Goal: Transaction & Acquisition: Obtain resource

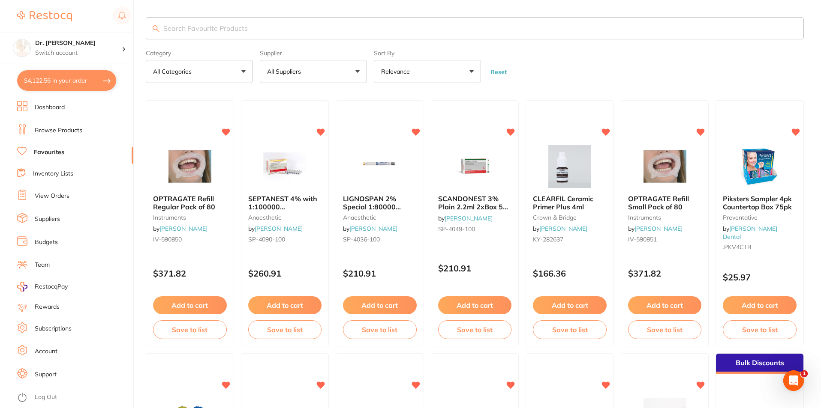
click at [51, 82] on button "$4,122.56 in your order" at bounding box center [66, 80] width 99 height 21
checkbox input "true"
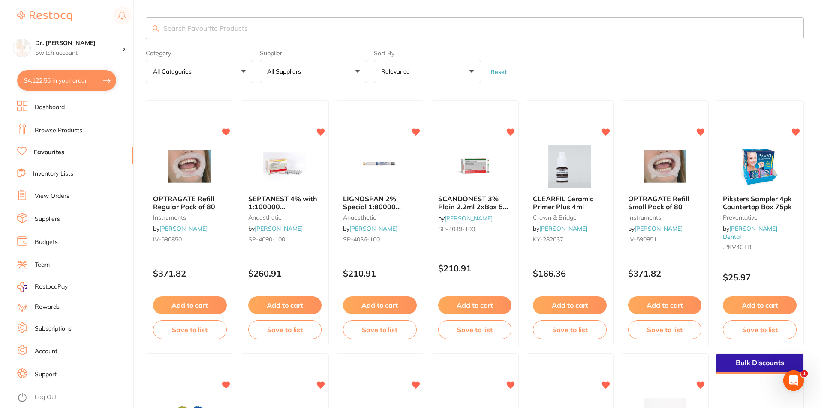
checkbox input "true"
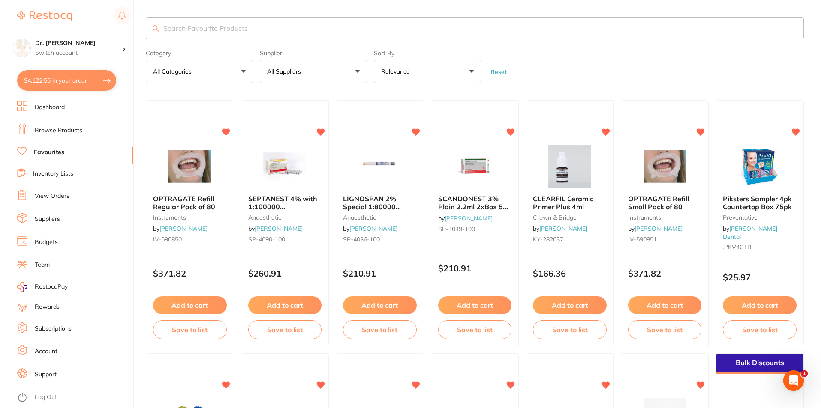
checkbox input "true"
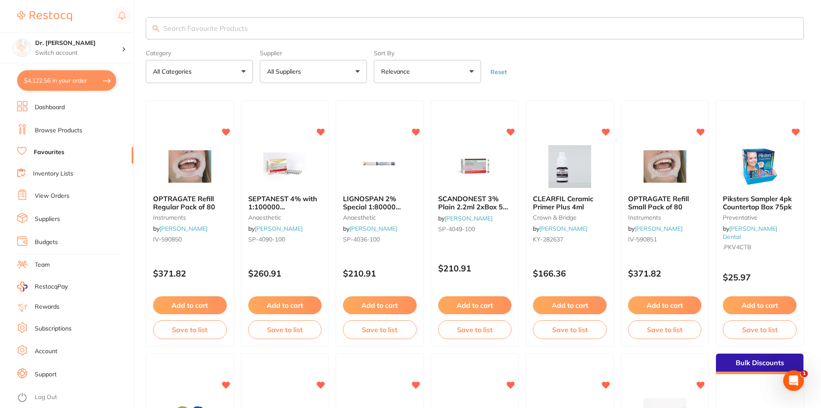
checkbox input "true"
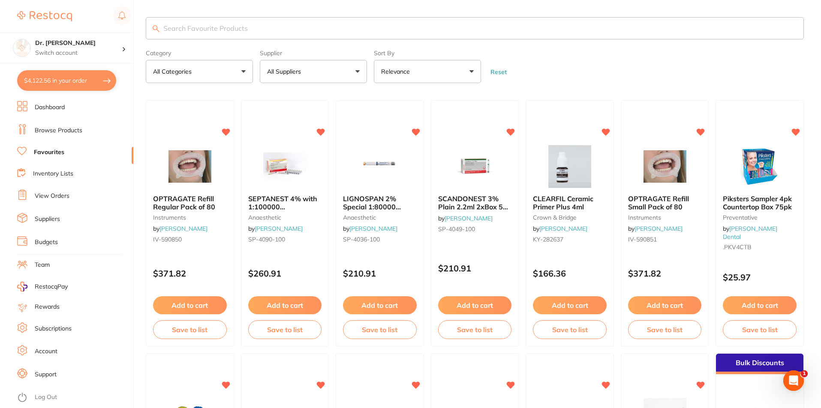
checkbox input "true"
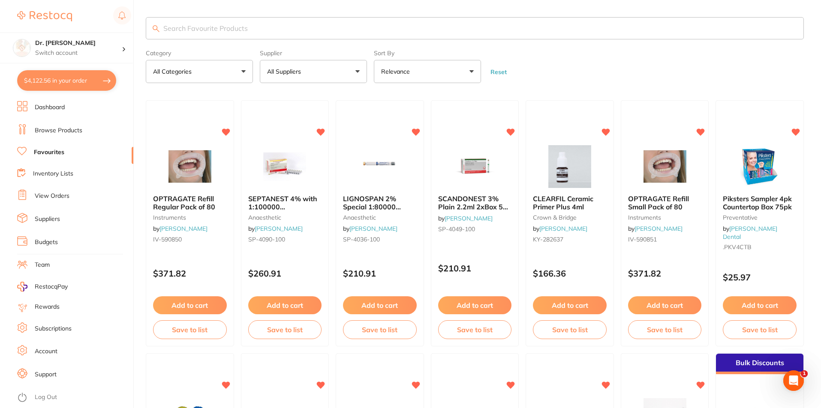
checkbox input "true"
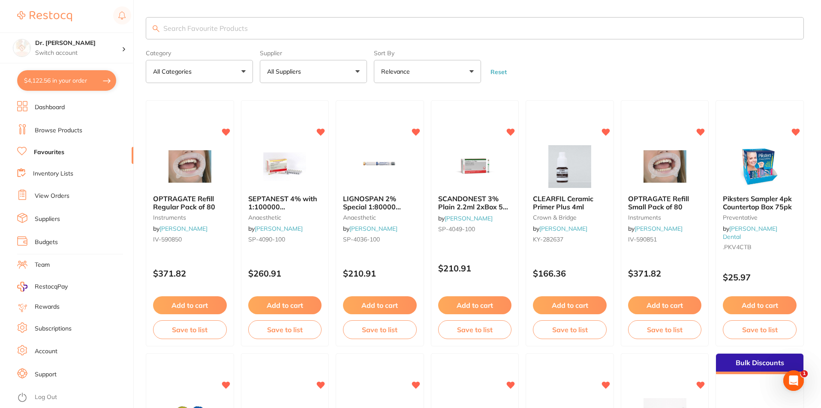
checkbox input "true"
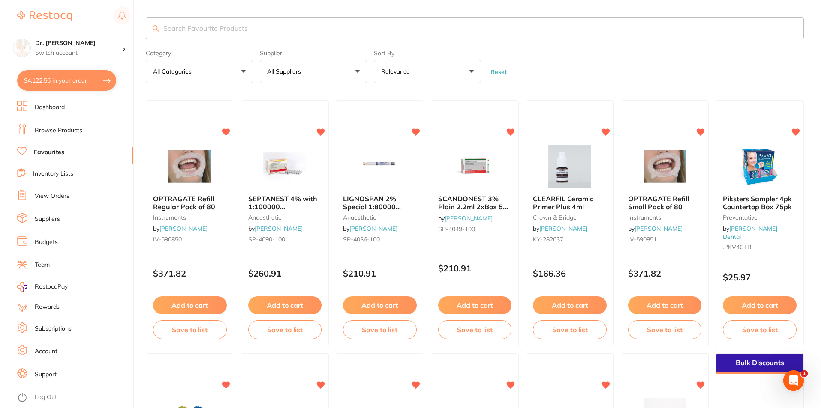
checkbox input "true"
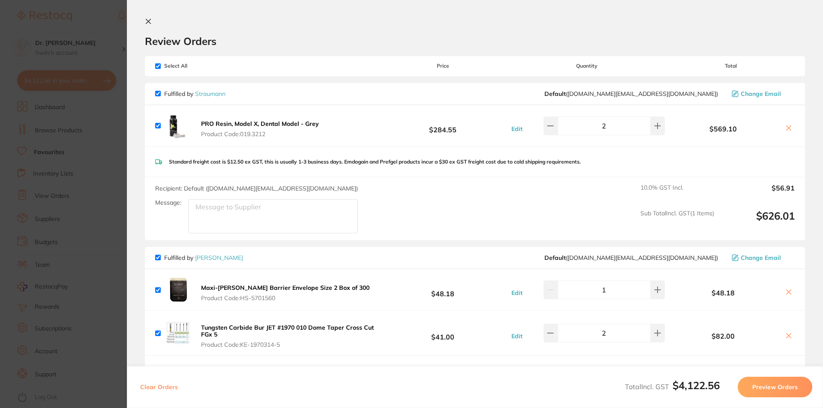
click at [769, 383] on button "Preview Orders" at bounding box center [775, 387] width 75 height 21
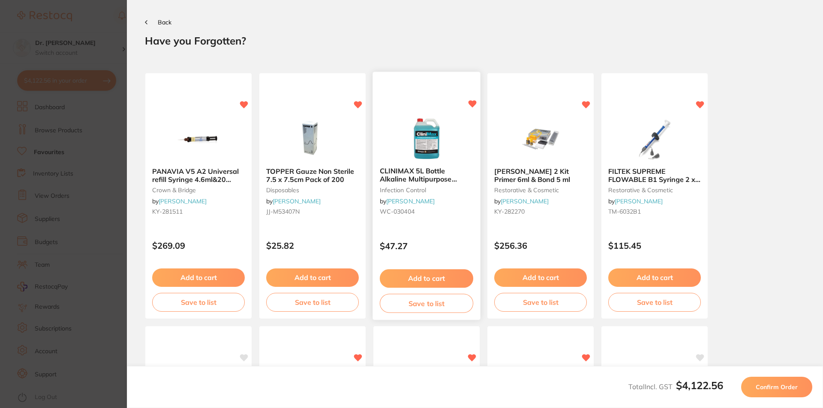
click at [446, 279] on button "Add to cart" at bounding box center [426, 279] width 93 height 18
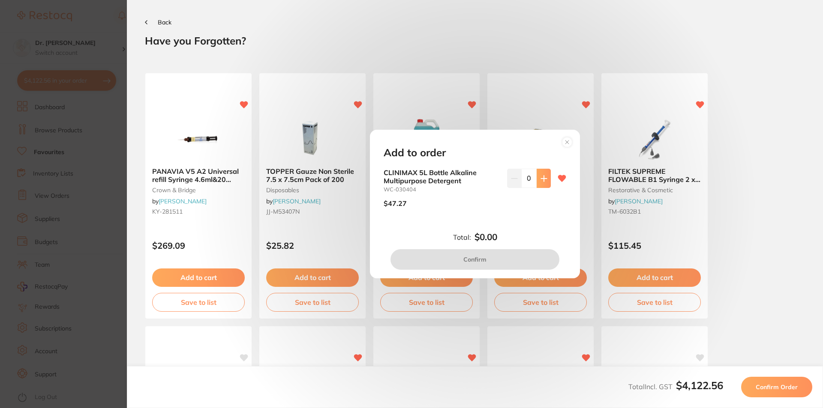
click at [543, 180] on icon at bounding box center [543, 178] width 7 height 7
type input "1"
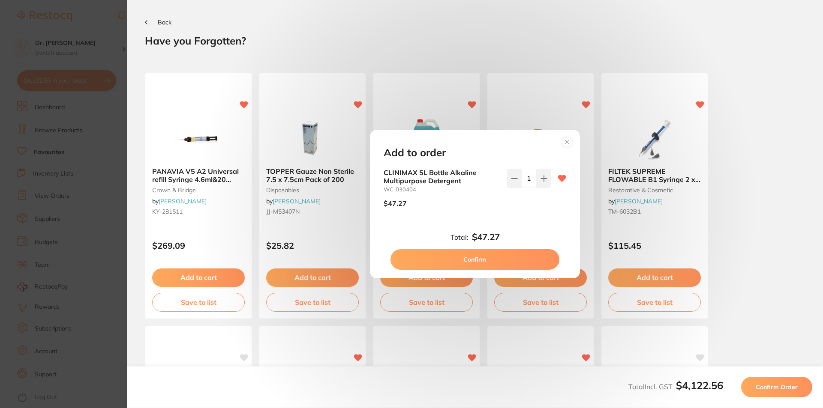
click at [482, 257] on button "Confirm" at bounding box center [474, 259] width 169 height 21
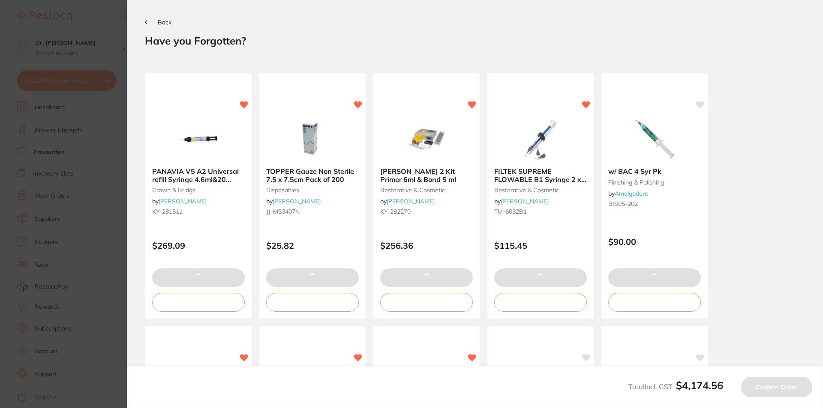
click at [147, 24] on icon at bounding box center [146, 22] width 2 height 3
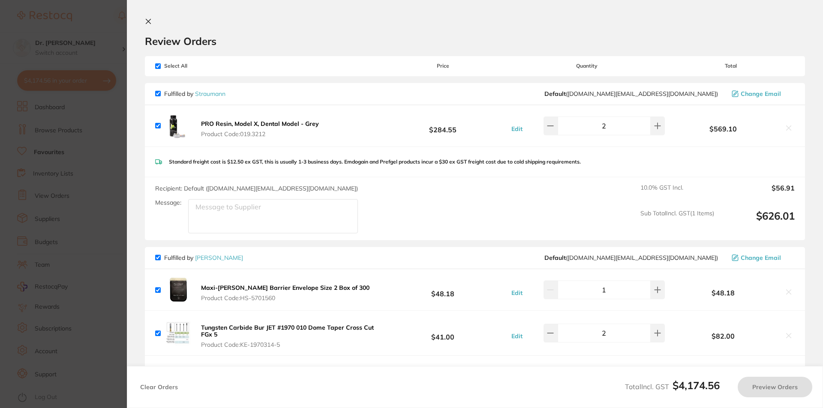
checkbox input "true"
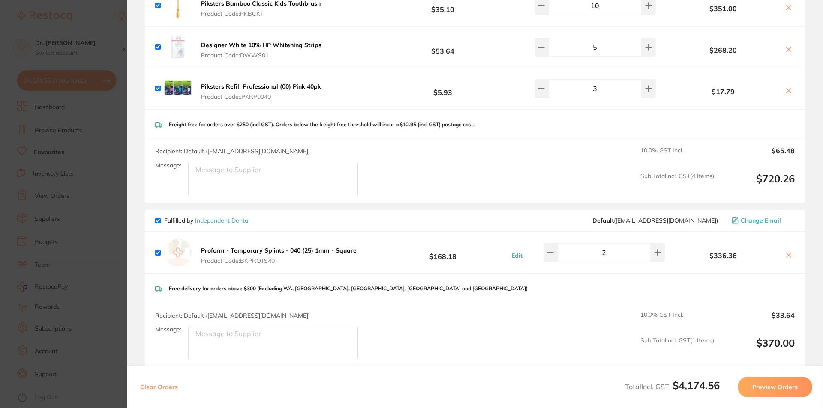
scroll to position [1029, 0]
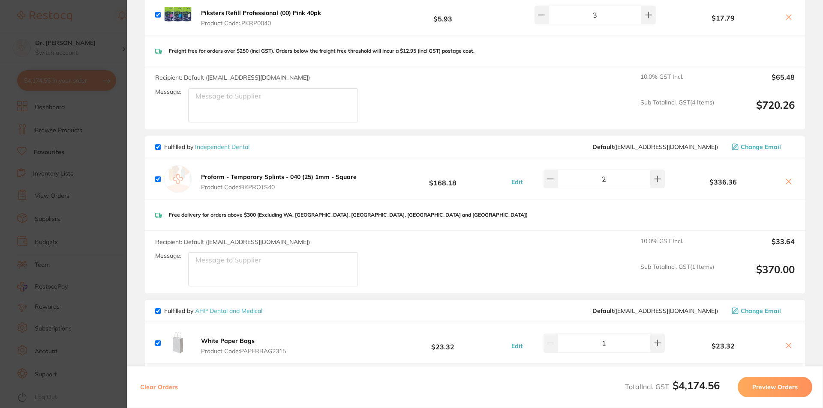
click at [793, 387] on button "Preview Orders" at bounding box center [775, 387] width 75 height 21
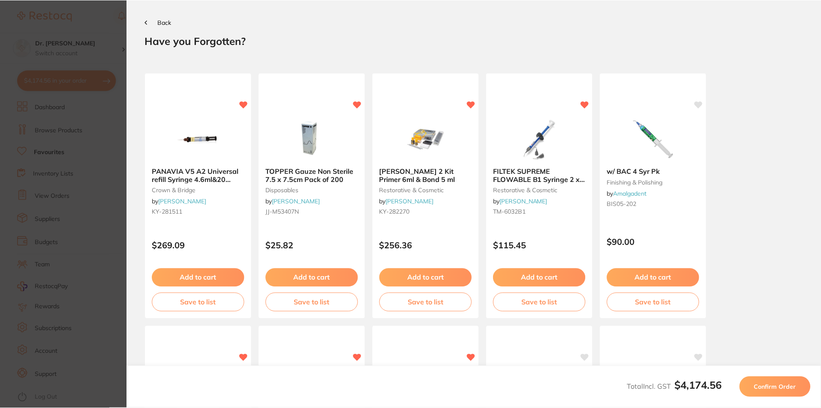
scroll to position [0, 0]
click at [793, 387] on span "Confirm Order" at bounding box center [777, 388] width 42 height 8
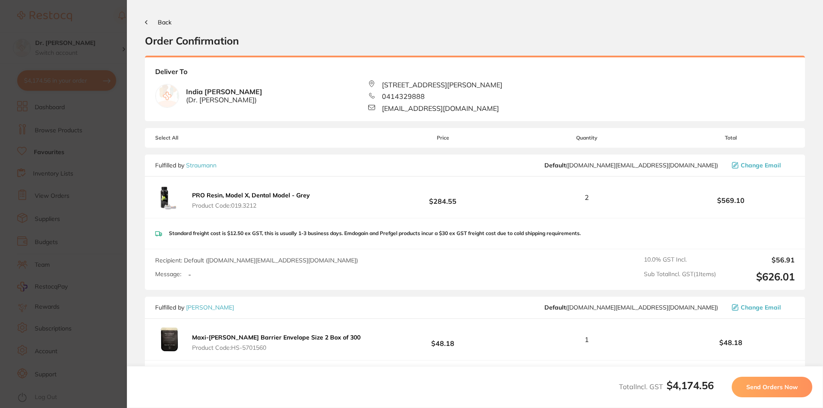
click at [782, 390] on span "Send Orders Now" at bounding box center [771, 388] width 51 height 8
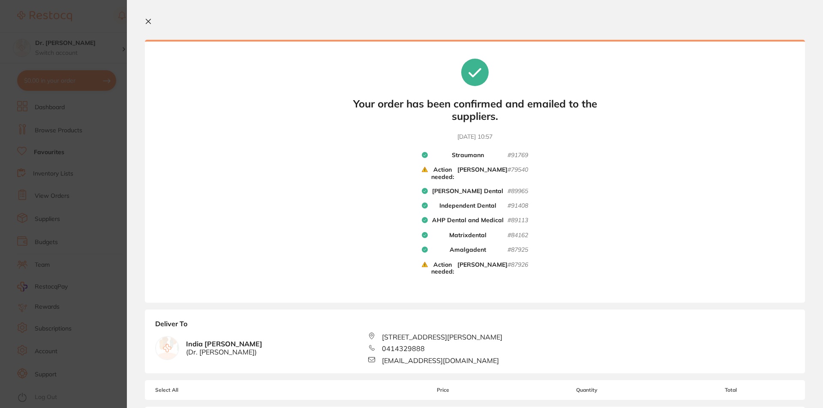
click at [103, 134] on section "Update RRP Set your pre negotiated price for this item. Item Agreed RRP (excl. …" at bounding box center [411, 204] width 823 height 408
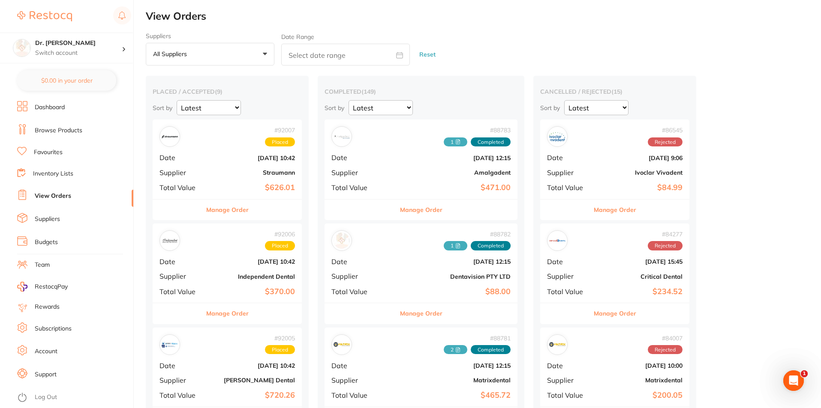
click at [69, 130] on link "Browse Products" at bounding box center [59, 130] width 48 height 9
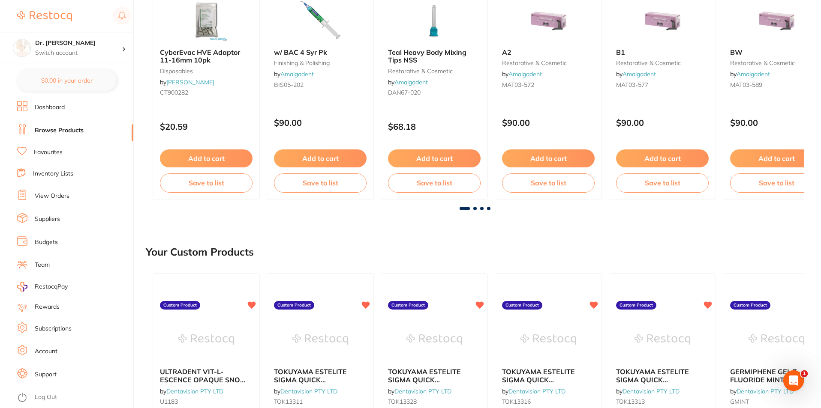
scroll to position [171, 0]
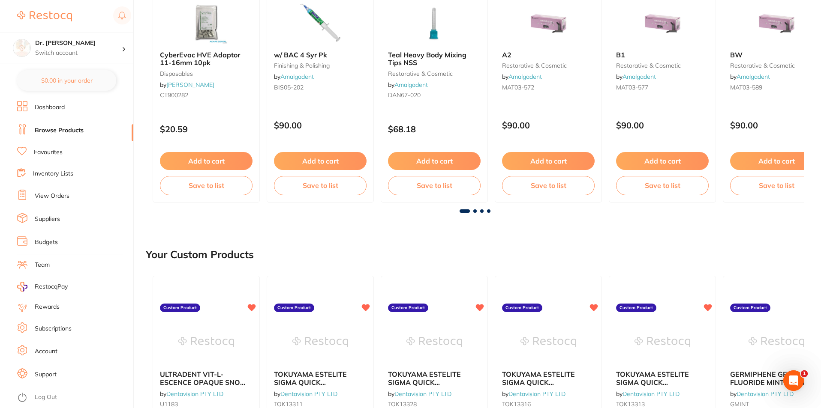
click at [54, 126] on link "Browse Products" at bounding box center [59, 130] width 49 height 9
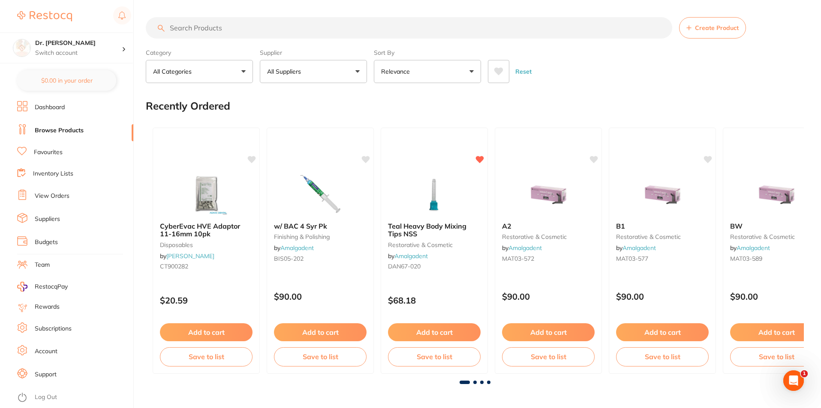
click at [109, 174] on li "Inventory Lists" at bounding box center [75, 174] width 116 height 12
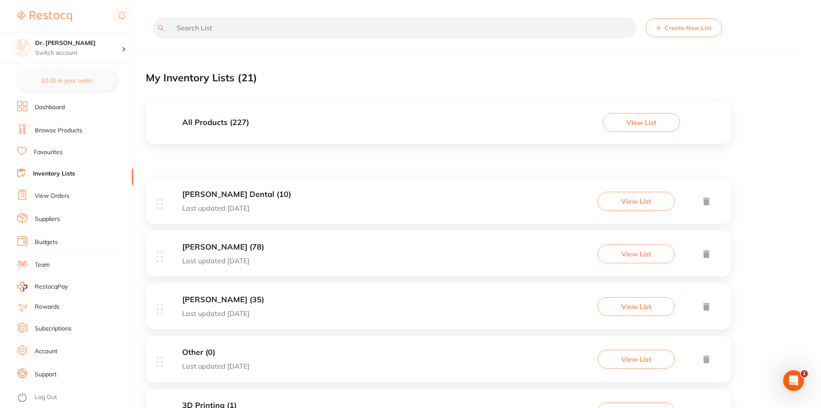
click at [58, 175] on link "Inventory Lists" at bounding box center [54, 174] width 42 height 9
click at [63, 133] on link "Browse Products" at bounding box center [59, 130] width 48 height 9
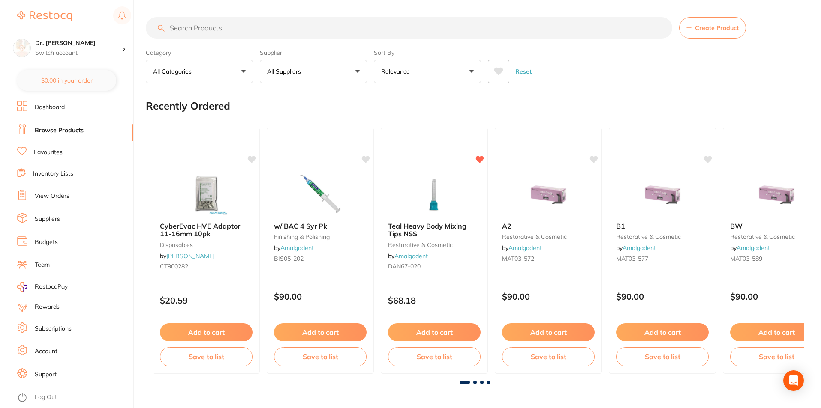
click at [48, 111] on link "Dashboard" at bounding box center [50, 107] width 30 height 9
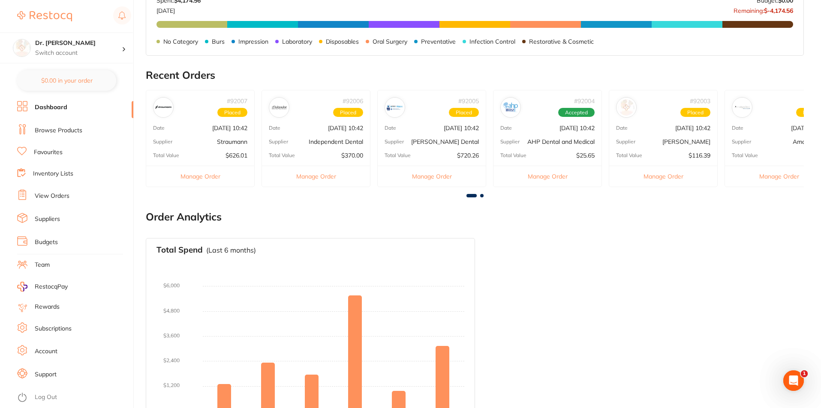
scroll to position [185, 0]
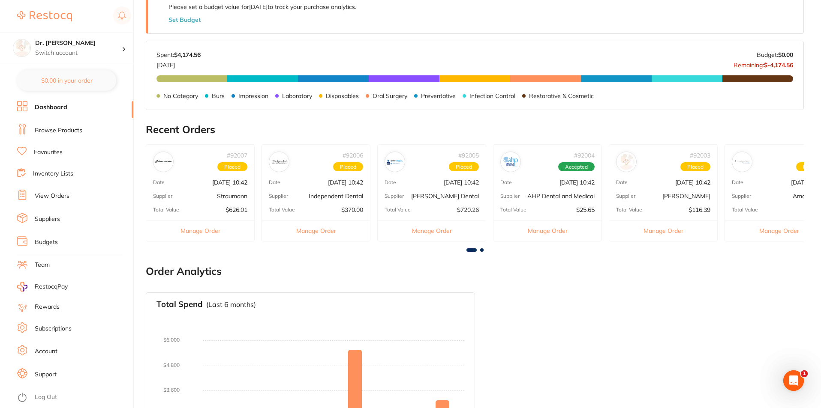
click at [50, 198] on link "View Orders" at bounding box center [52, 196] width 35 height 9
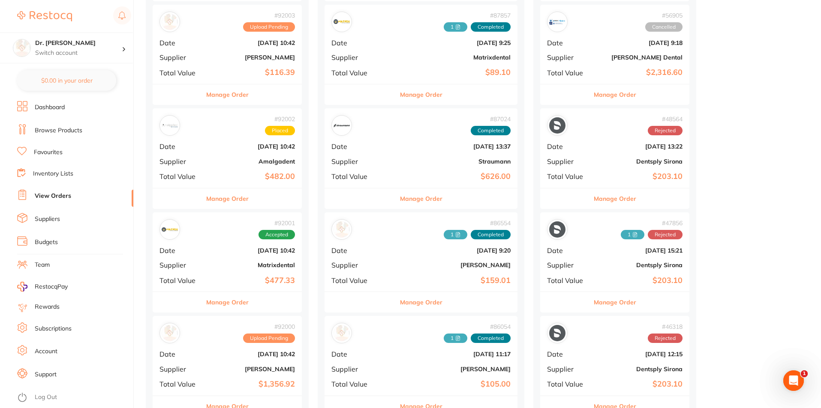
scroll to position [643, 0]
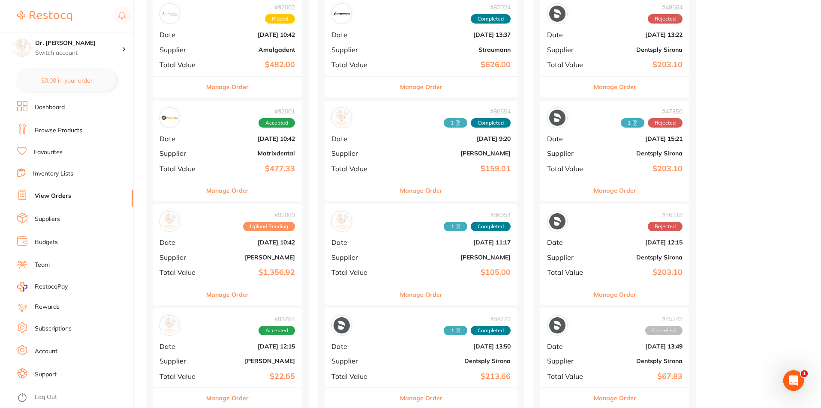
click at [230, 297] on button "Manage Order" at bounding box center [227, 295] width 42 height 21
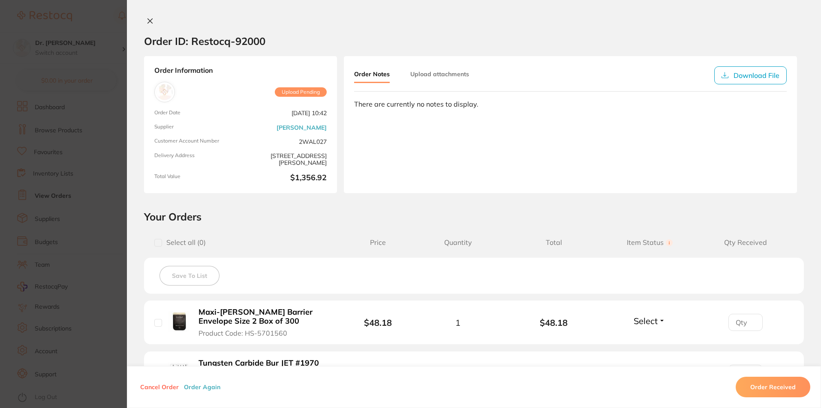
click at [147, 19] on icon at bounding box center [150, 21] width 7 height 7
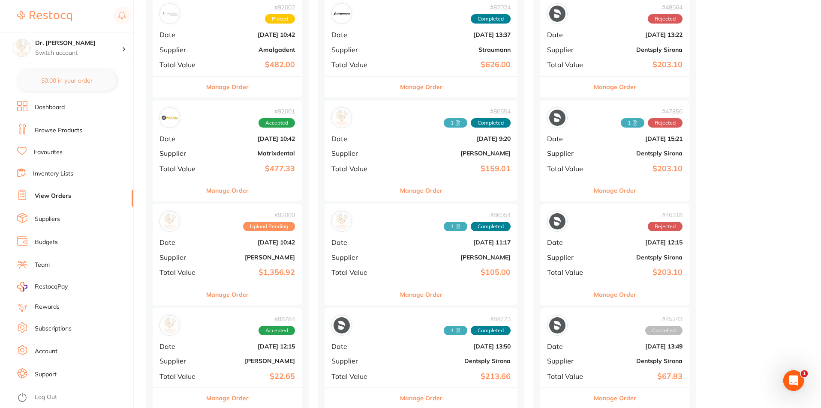
click at [225, 296] on button "Manage Order" at bounding box center [227, 295] width 42 height 21
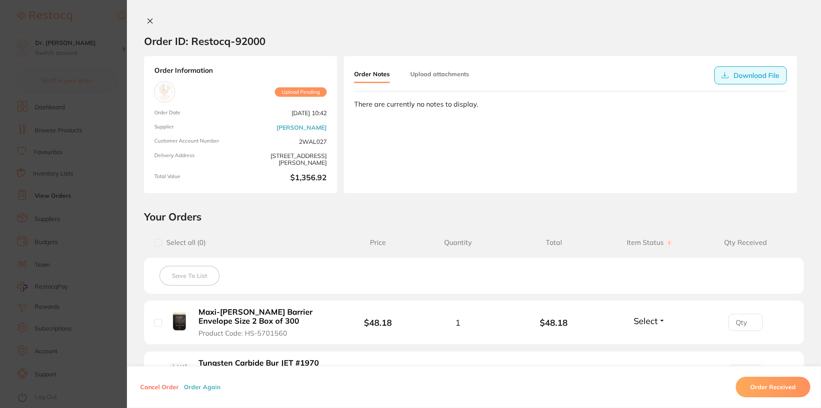
click at [772, 75] on button "Download File" at bounding box center [750, 75] width 72 height 18
click at [741, 74] on button "Download File" at bounding box center [750, 75] width 72 height 18
click at [746, 74] on button "Download File" at bounding box center [750, 75] width 72 height 18
click at [155, 243] on input "checkbox" at bounding box center [158, 243] width 8 height 8
checkbox input "true"
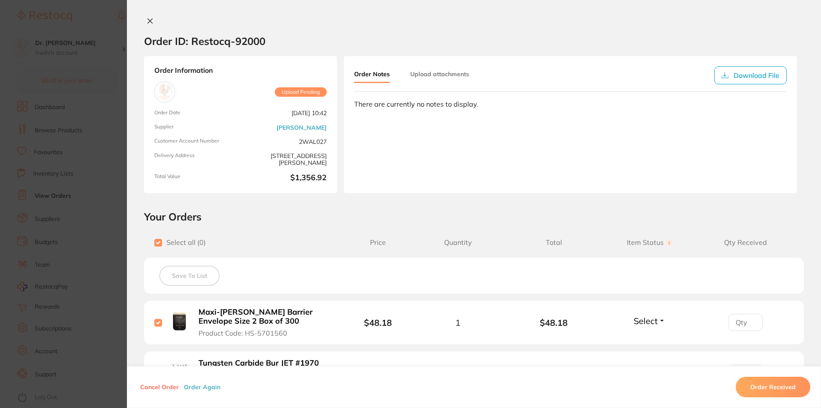
checkbox input "true"
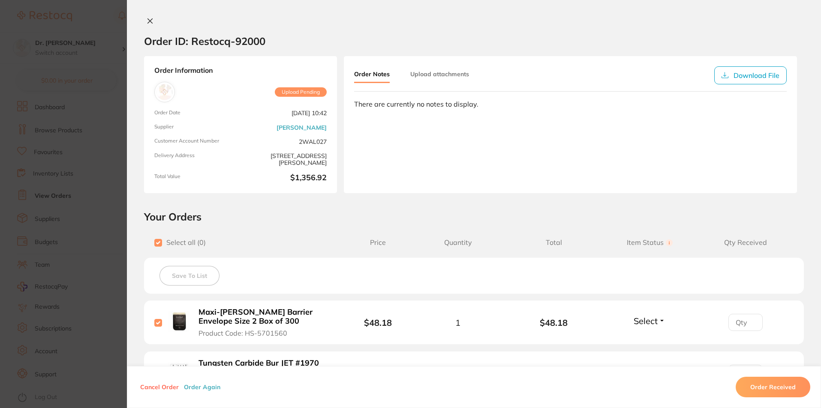
checkbox input "true"
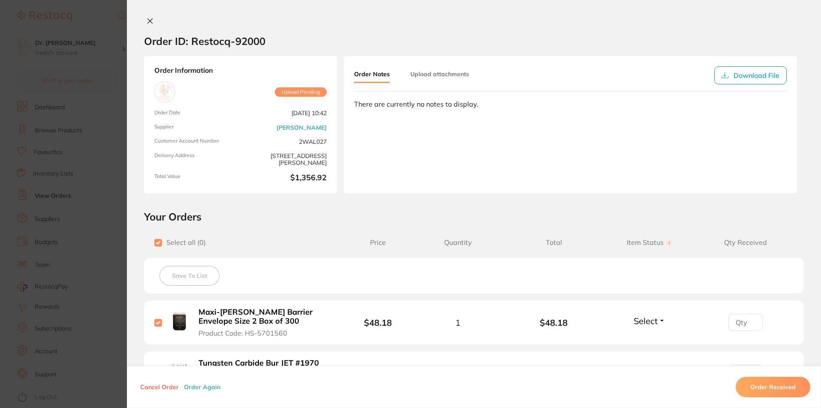
checkbox input "true"
click at [750, 70] on button "Download File" at bounding box center [750, 75] width 72 height 18
click at [734, 78] on button "Download File" at bounding box center [750, 75] width 72 height 18
click at [145, 25] on button at bounding box center [150, 21] width 12 height 9
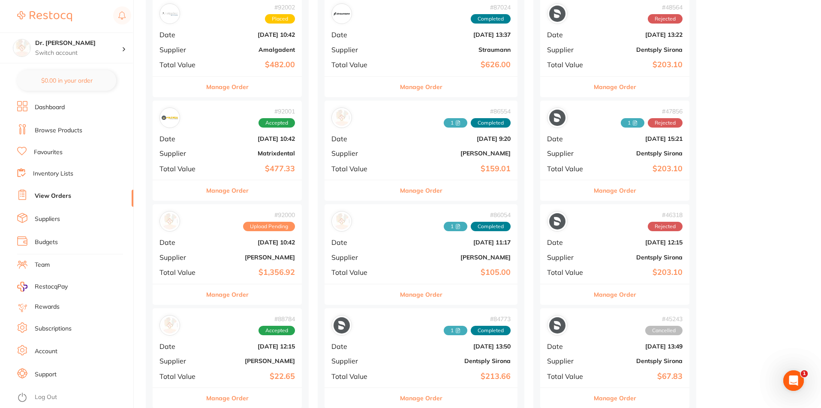
click at [225, 296] on button "Manage Order" at bounding box center [227, 295] width 42 height 21
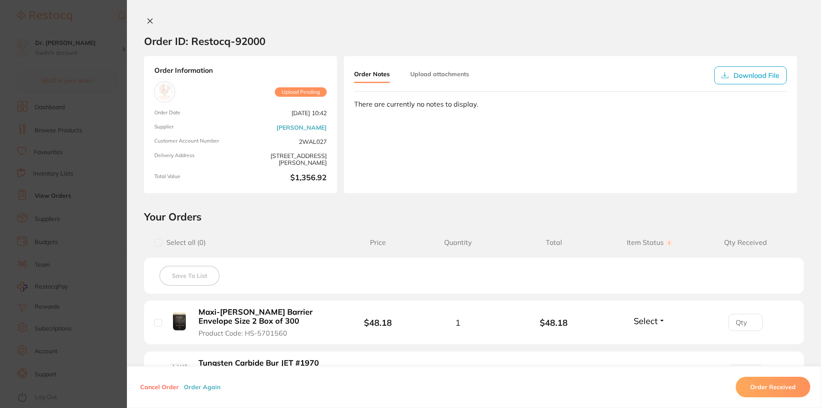
click at [147, 23] on icon at bounding box center [150, 21] width 7 height 7
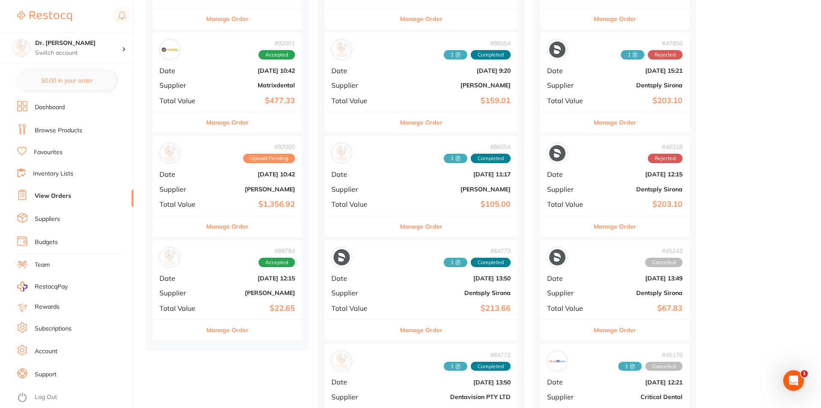
scroll to position [771, 0]
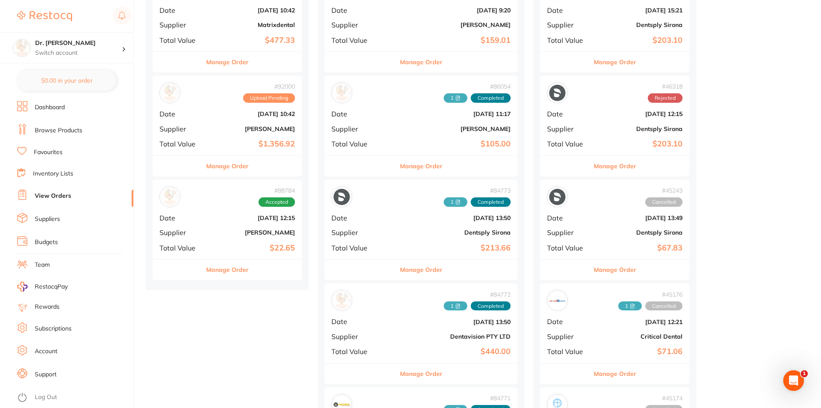
click at [230, 226] on div "# 88784 Accepted Date Aug 4 2025, 12:15 Supplier Adam Dental Total Value $22.65" at bounding box center [227, 219] width 149 height 79
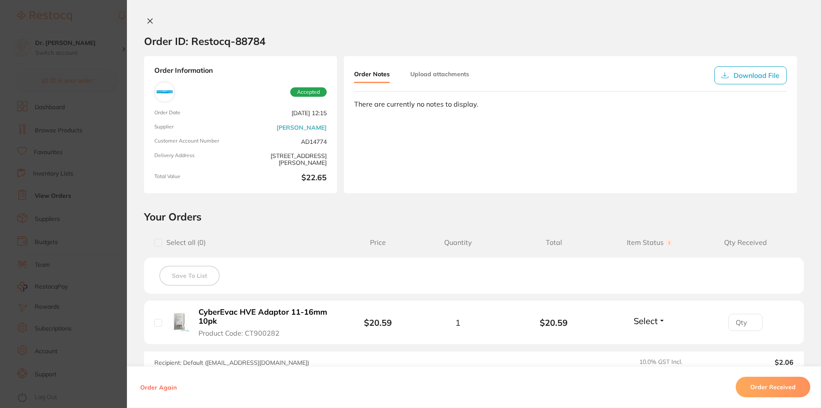
click at [149, 21] on icon at bounding box center [150, 21] width 5 height 5
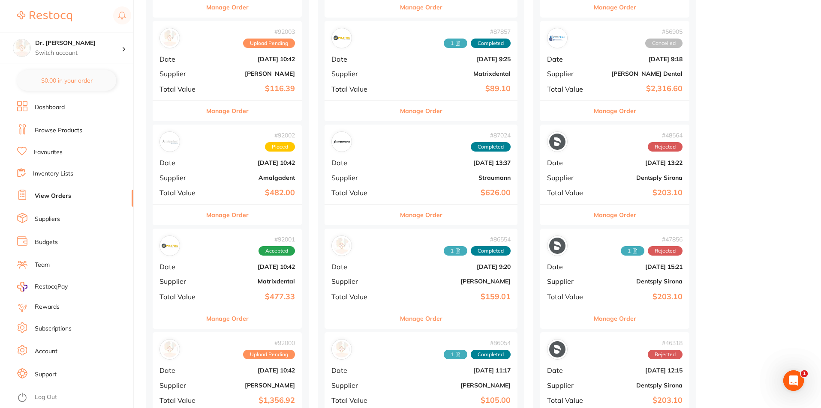
scroll to position [514, 0]
click at [248, 49] on div "# 92003 Upload Pending Date Sept 1 2025, 10:42 Supplier Adam Dental Total Value…" at bounding box center [227, 60] width 149 height 79
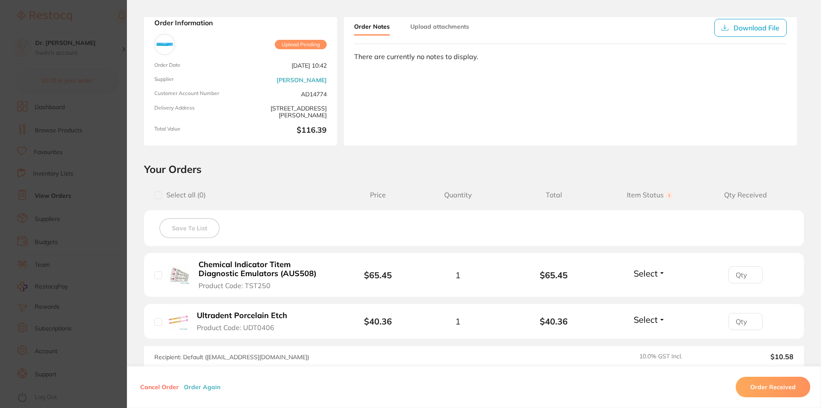
scroll to position [86, 0]
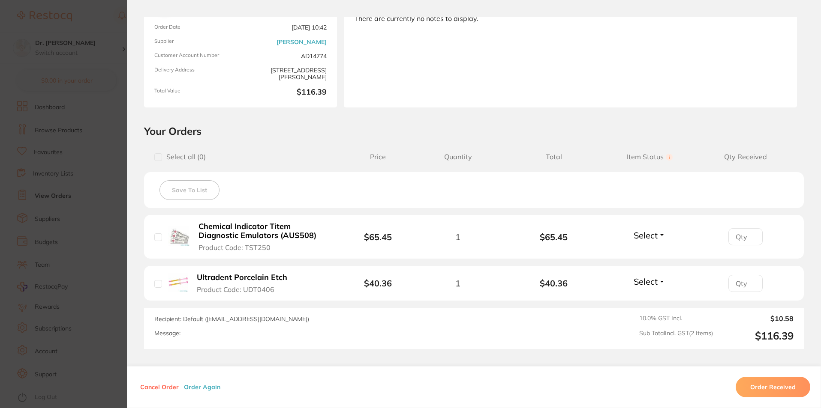
click at [155, 236] on input "checkbox" at bounding box center [158, 238] width 8 height 8
checkbox input "true"
click at [157, 283] on input "checkbox" at bounding box center [158, 284] width 8 height 8
checkbox input "true"
click at [159, 158] on input "checkbox" at bounding box center [158, 157] width 8 height 8
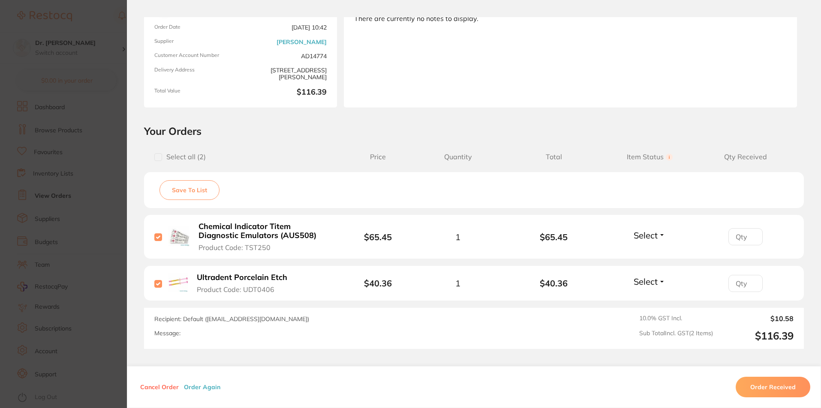
checkbox input "true"
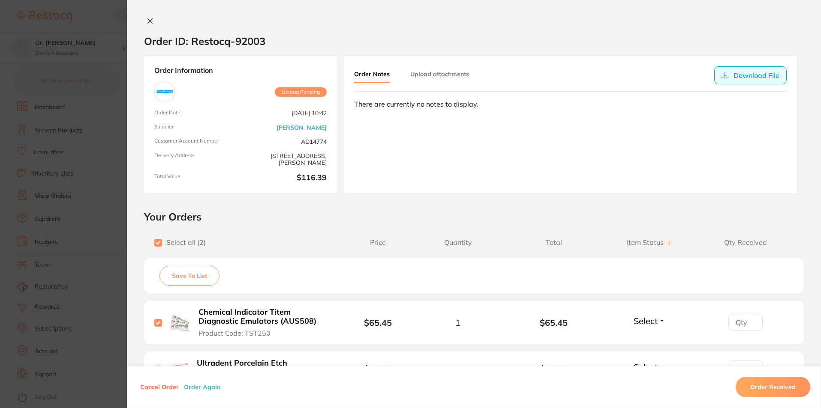
click at [749, 75] on button "Download File" at bounding box center [750, 75] width 72 height 18
click at [148, 22] on icon at bounding box center [150, 21] width 7 height 7
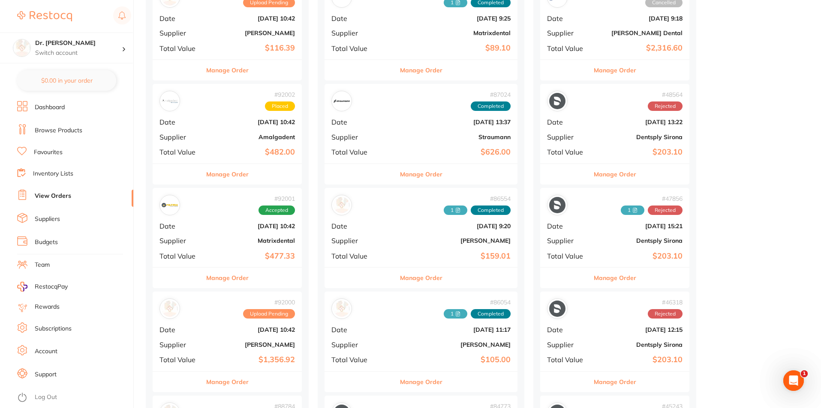
scroll to position [471, 0]
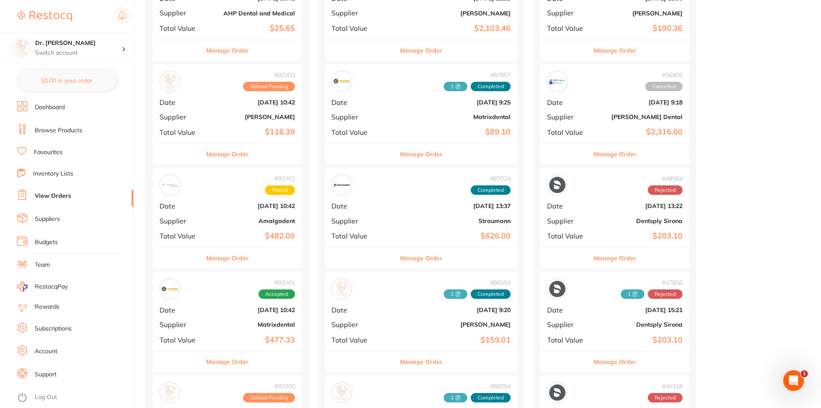
click at [43, 219] on link "Suppliers" at bounding box center [47, 219] width 25 height 9
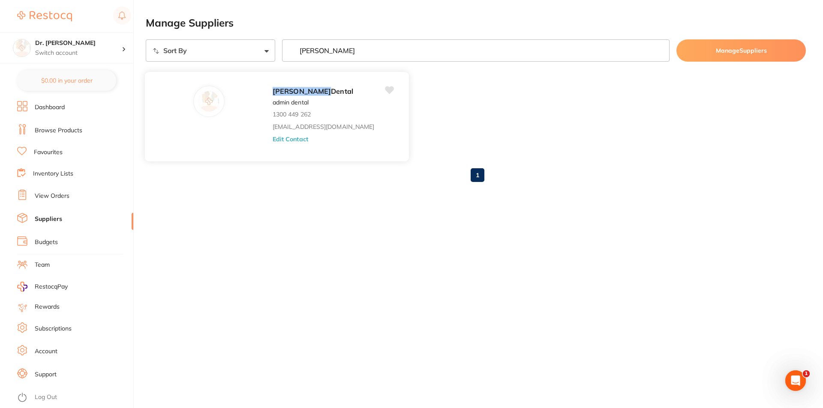
type input "adam"
click at [273, 139] on button "Edit Contact" at bounding box center [291, 138] width 36 height 7
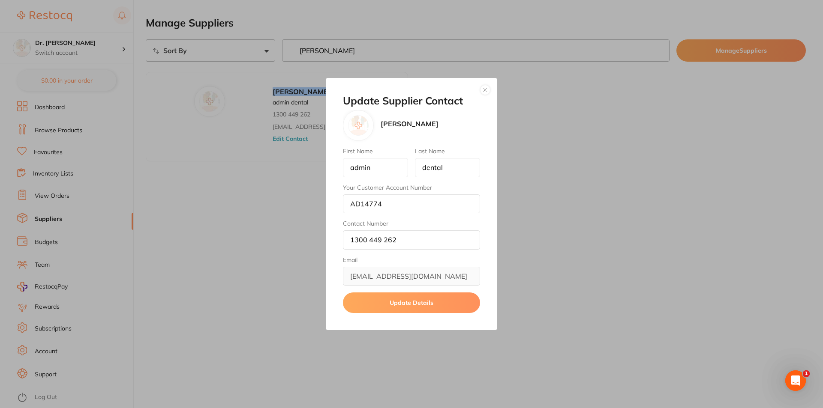
click at [300, 141] on div "Update Supplier Contact Adam Dental First Name admin Last Name dental Your Cust…" at bounding box center [411, 204] width 823 height 408
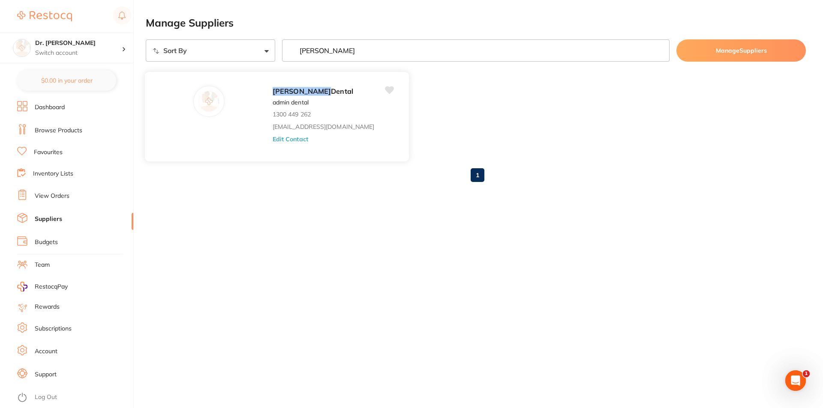
click at [273, 139] on button "Edit Contact" at bounding box center [291, 138] width 36 height 7
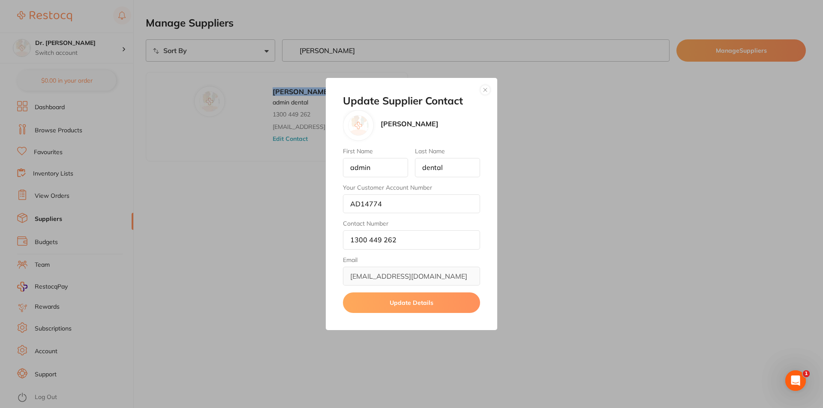
drag, startPoint x: 216, startPoint y: 269, endPoint x: 225, endPoint y: 266, distance: 8.7
click at [218, 269] on div "Update Supplier Contact Adam Dental First Name admin Last Name dental Your Cust…" at bounding box center [411, 204] width 823 height 408
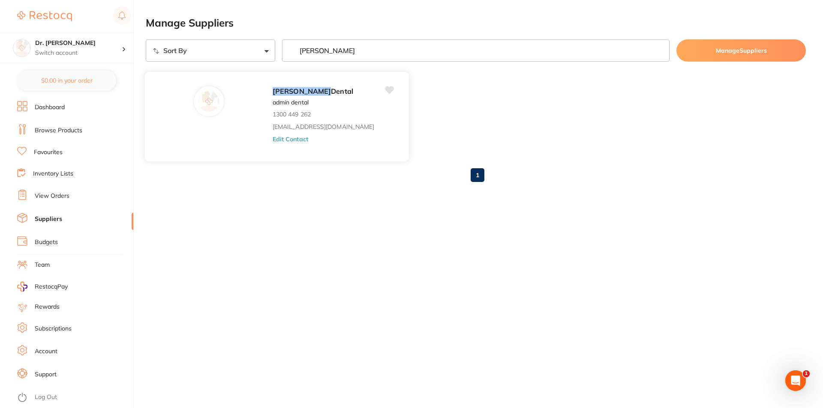
click at [273, 138] on button "Edit Contact" at bounding box center [291, 138] width 36 height 7
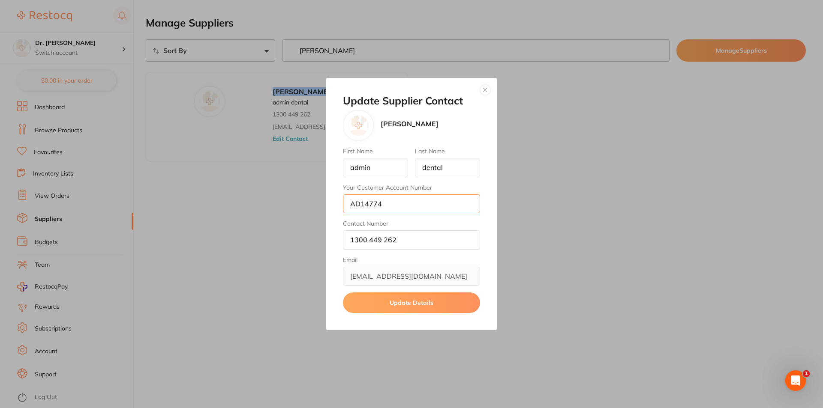
drag, startPoint x: 351, startPoint y: 204, endPoint x: 340, endPoint y: 204, distance: 10.7
click at [340, 204] on div "Update Supplier Contact Adam Dental First Name admin Last Name dental Your Cust…" at bounding box center [411, 204] width 171 height 253
click at [483, 88] on button "button" at bounding box center [485, 90] width 10 height 10
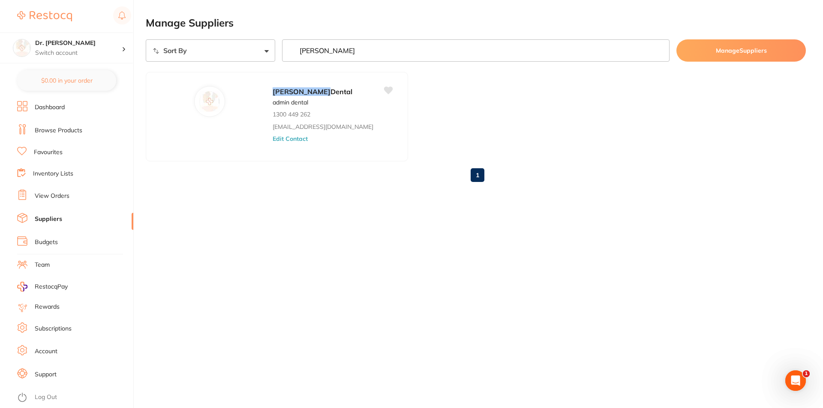
click at [65, 126] on link "Browse Products" at bounding box center [59, 130] width 48 height 9
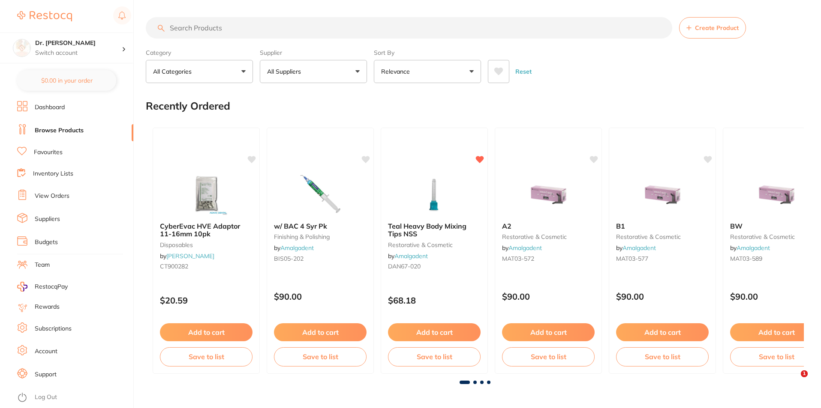
click at [228, 23] on input "search" at bounding box center [409, 27] width 526 height 21
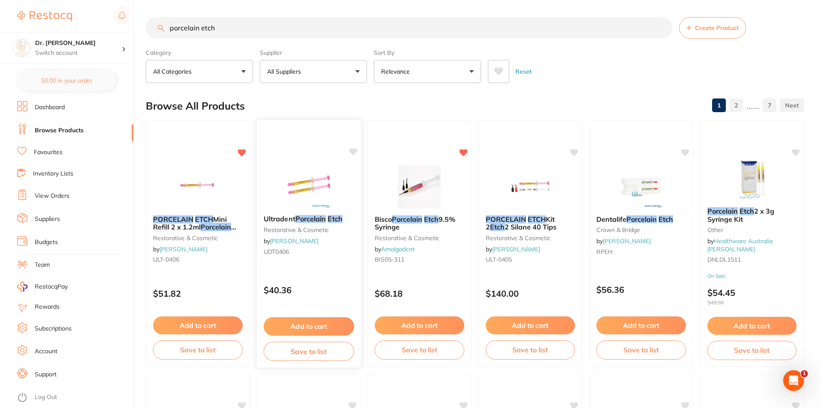
type input "porcelain etch"
click at [306, 237] on link "[PERSON_NAME]" at bounding box center [294, 241] width 48 height 8
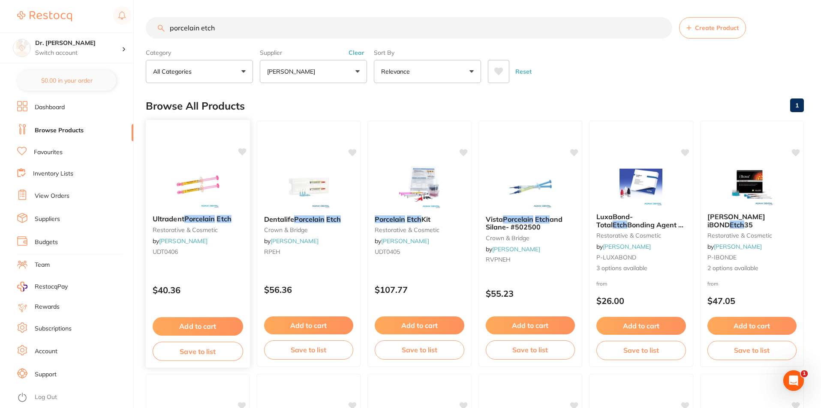
click at [195, 236] on div "Ultradent Porcelain Etch restorative & cosmetic by Adam Dental UDT0406" at bounding box center [198, 236] width 104 height 57
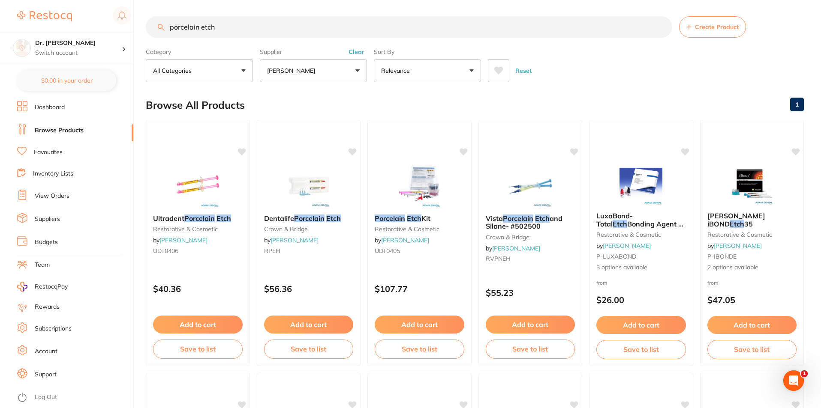
click at [58, 193] on link "View Orders" at bounding box center [52, 196] width 35 height 9
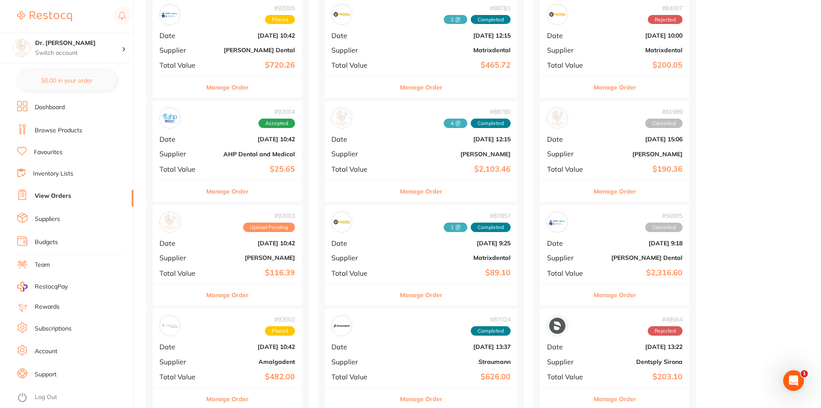
scroll to position [343, 0]
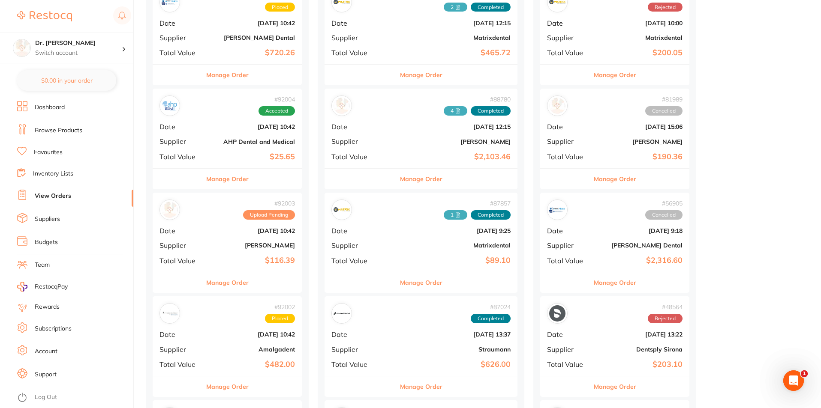
click at [238, 238] on div "# 92003 Upload Pending Date Sept 1 2025, 10:42 Supplier Adam Dental Total Value…" at bounding box center [227, 232] width 149 height 79
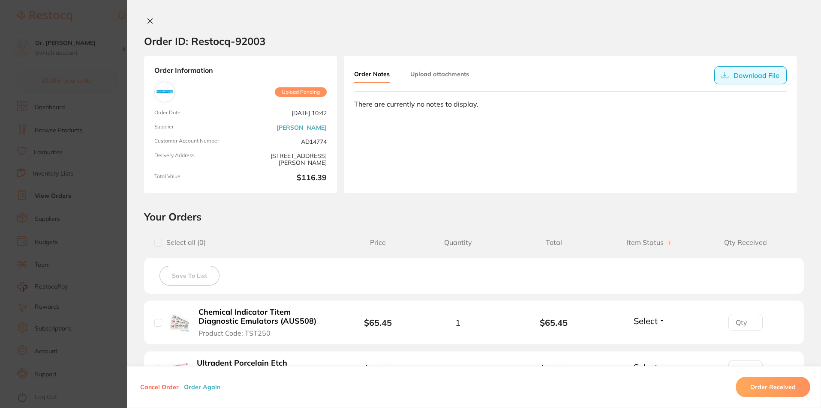
click at [744, 79] on button "Download File" at bounding box center [750, 75] width 72 height 18
click at [752, 72] on button "Download File" at bounding box center [750, 75] width 72 height 18
click at [735, 78] on button "Download File" at bounding box center [750, 75] width 72 height 18
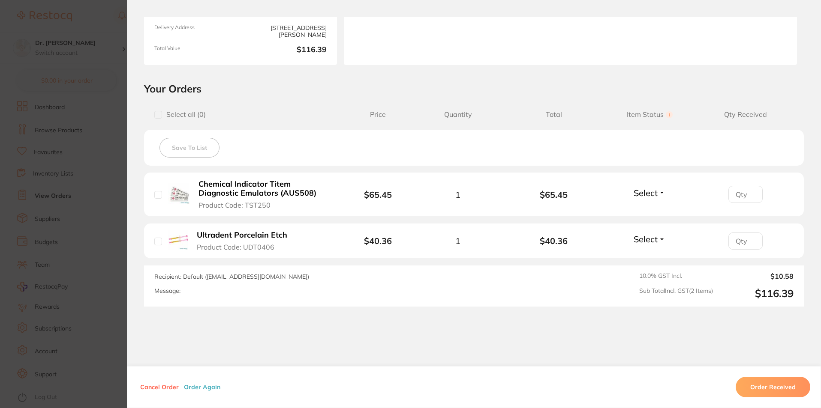
scroll to position [129, 0]
click at [159, 114] on input "checkbox" at bounding box center [158, 115] width 8 height 8
checkbox input "true"
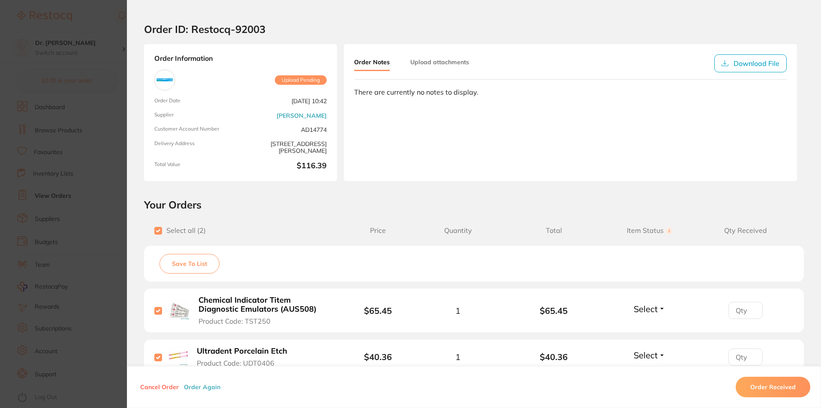
scroll to position [0, 0]
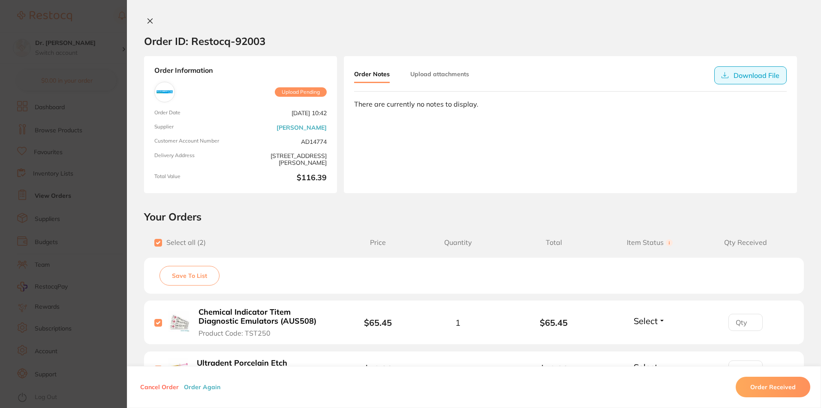
click at [738, 74] on button "Download File" at bounding box center [750, 75] width 72 height 18
click at [755, 73] on button "Download File" at bounding box center [750, 75] width 72 height 18
click at [753, 78] on button "Download File" at bounding box center [750, 75] width 72 height 18
click at [731, 75] on button "Download File" at bounding box center [750, 75] width 72 height 18
click at [155, 242] on input "checkbox" at bounding box center [158, 243] width 8 height 8
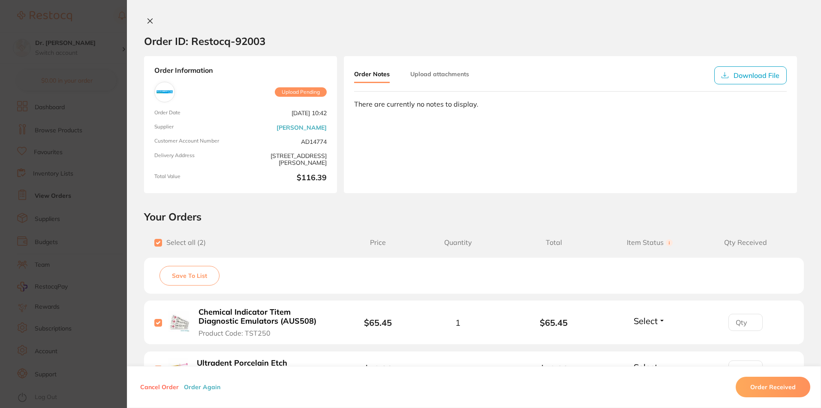
checkbox input "false"
click at [155, 242] on input "checkbox" at bounding box center [158, 243] width 8 height 8
checkbox input "true"
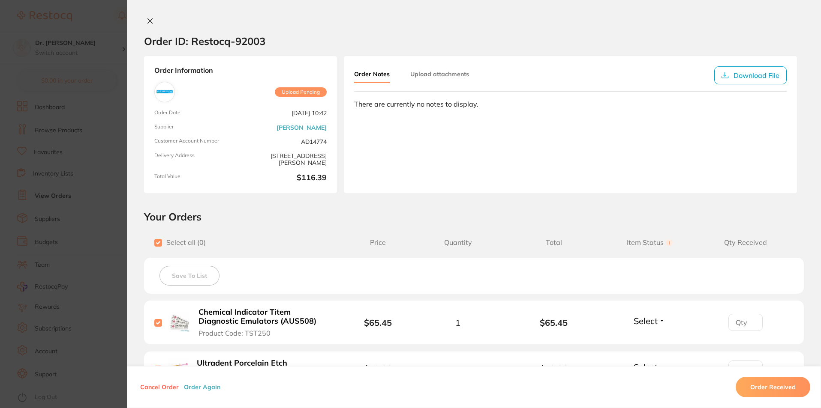
checkbox input "true"
click at [752, 72] on button "Download File" at bounding box center [750, 75] width 72 height 18
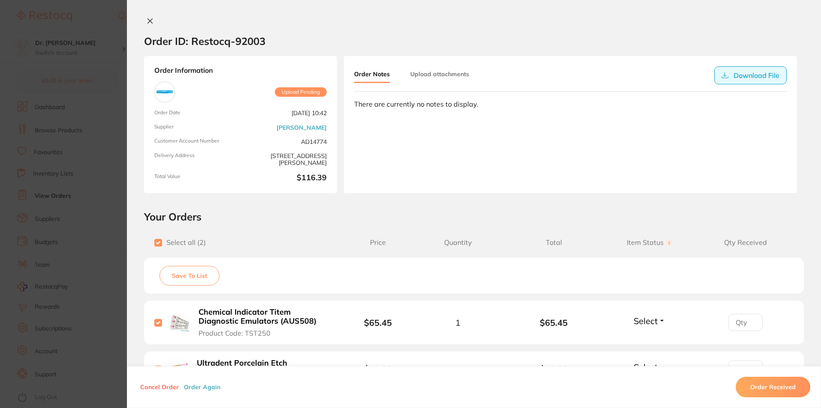
click at [747, 79] on button "Download File" at bounding box center [750, 75] width 72 height 18
click at [727, 74] on button "Download File" at bounding box center [750, 75] width 72 height 18
click at [724, 74] on icon at bounding box center [724, 75] width 7 height 7
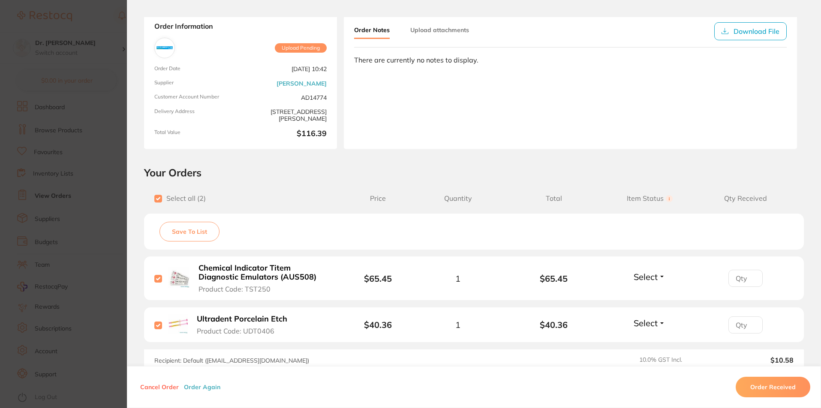
scroll to position [129, 0]
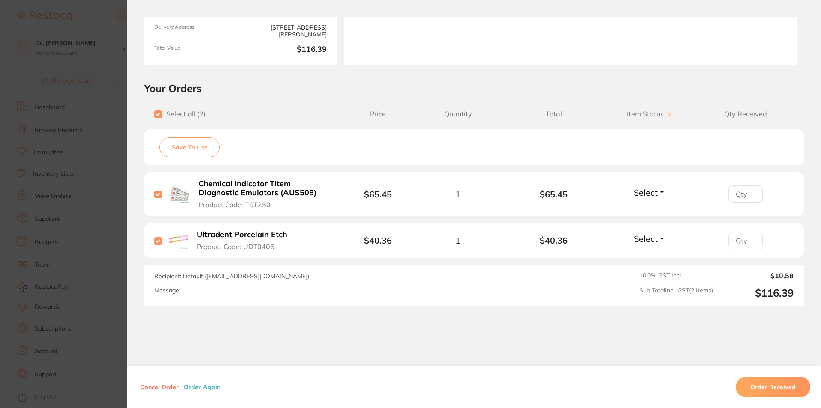
click at [191, 152] on button "Save To List" at bounding box center [189, 148] width 60 height 20
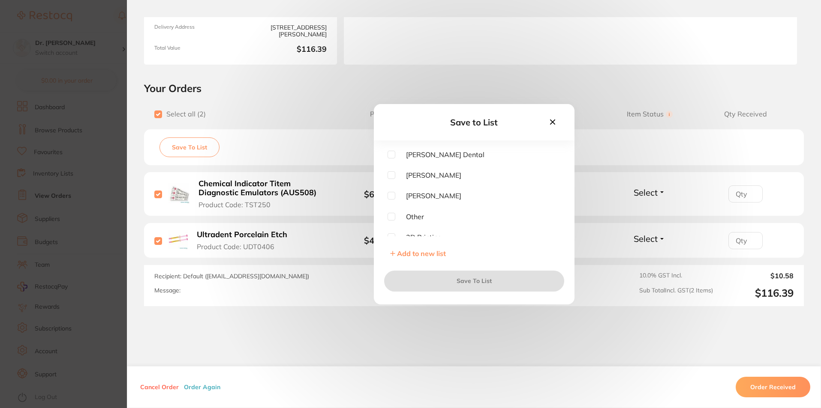
click at [384, 192] on div "Erskine Dental Henry Schein Halas Adam Dental Other 3D Printing Infection Contr…" at bounding box center [474, 206] width 201 height 111
click at [387, 195] on input "checkbox" at bounding box center [391, 196] width 8 height 8
checkbox input "true"
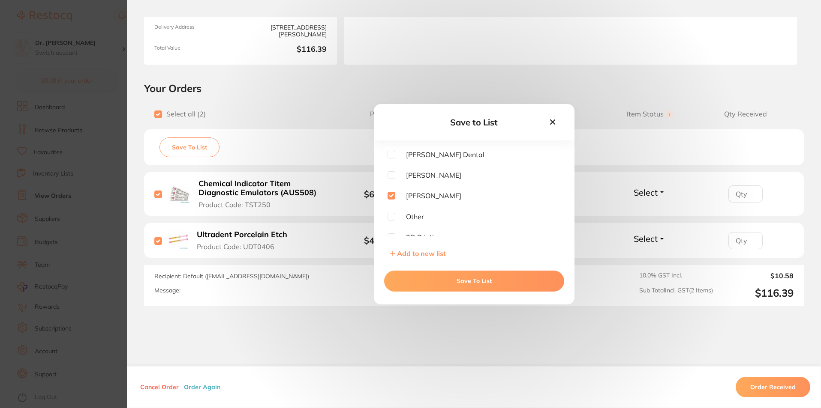
click at [451, 275] on button "Save To List" at bounding box center [474, 281] width 180 height 21
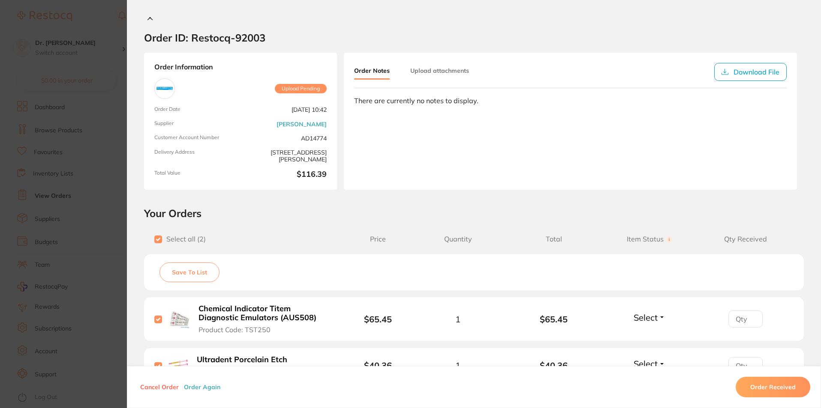
scroll to position [0, 0]
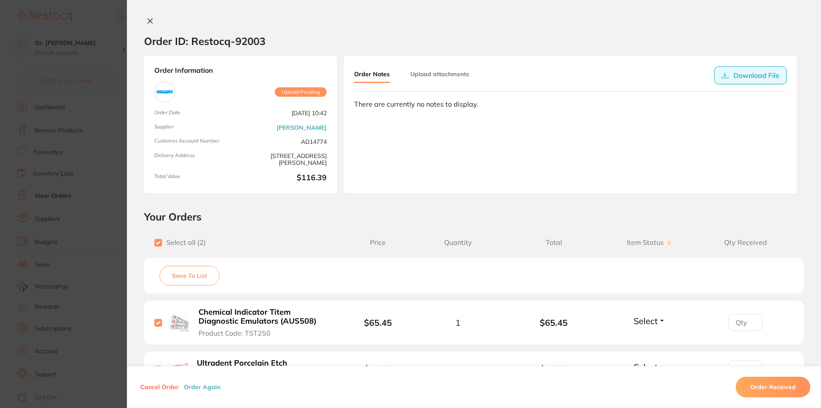
click at [757, 73] on button "Download File" at bounding box center [750, 75] width 72 height 18
click at [149, 21] on icon at bounding box center [150, 21] width 7 height 7
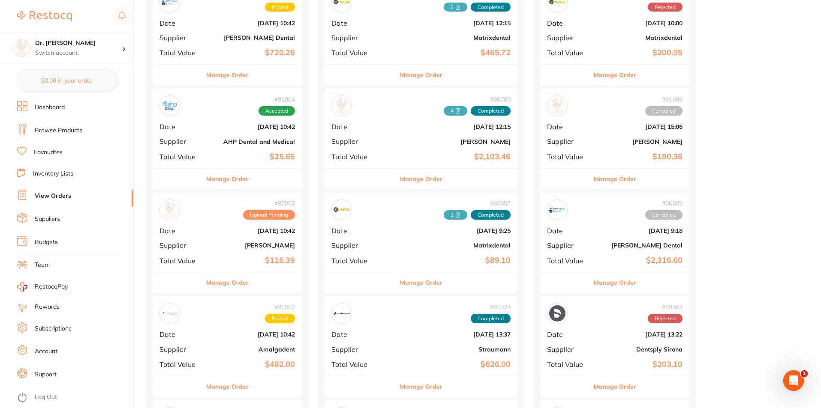
click at [262, 225] on div "# 92003 Upload Pending Date Sept 1 2025, 10:42 Supplier Adam Dental Total Value…" at bounding box center [227, 232] width 149 height 79
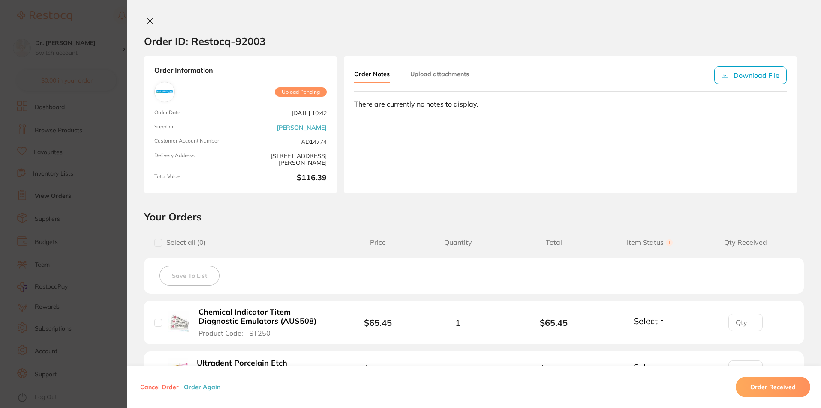
click at [147, 23] on icon at bounding box center [150, 21] width 7 height 7
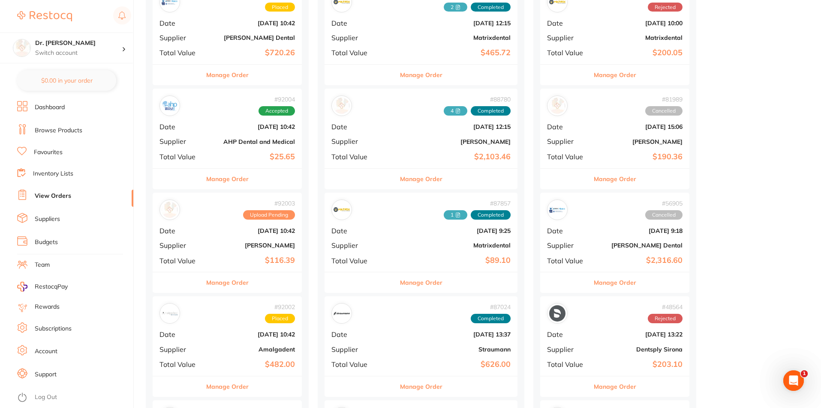
click at [234, 283] on button "Manage Order" at bounding box center [227, 283] width 42 height 21
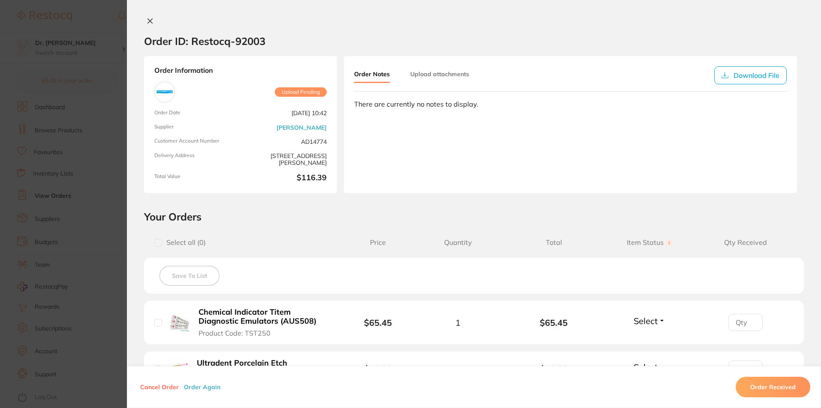
click at [158, 242] on input "checkbox" at bounding box center [158, 243] width 8 height 8
checkbox input "true"
click at [747, 80] on button "Download File" at bounding box center [750, 75] width 72 height 18
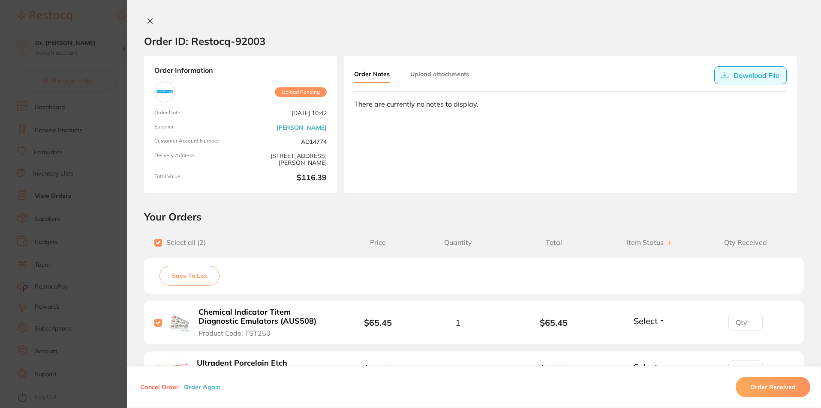
click at [745, 68] on button "Download File" at bounding box center [750, 75] width 72 height 18
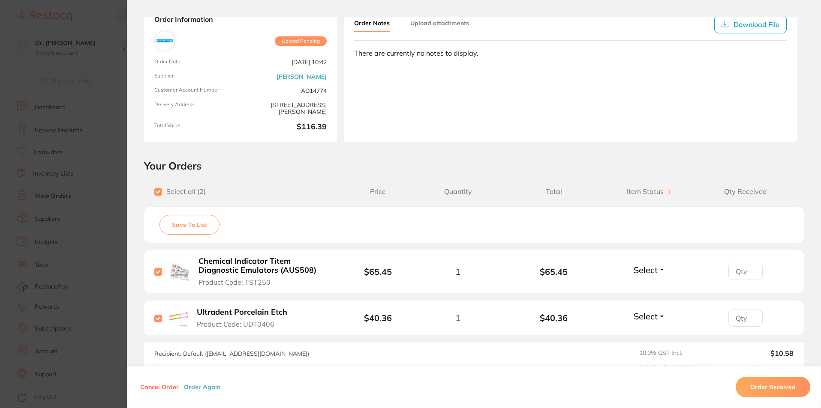
scroll to position [129, 0]
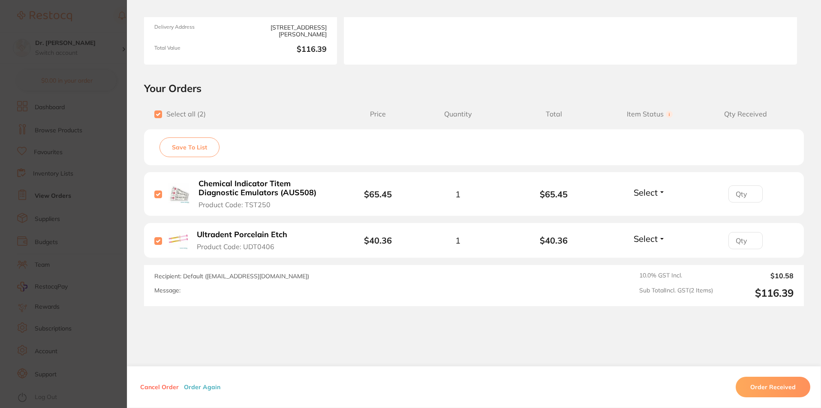
click at [149, 114] on div "Select all ( 2 ) Price Quantity Total Item Status You can use this feature to t…" at bounding box center [474, 114] width 660 height 22
click at [154, 113] on input "checkbox" at bounding box center [158, 115] width 8 height 8
checkbox input "false"
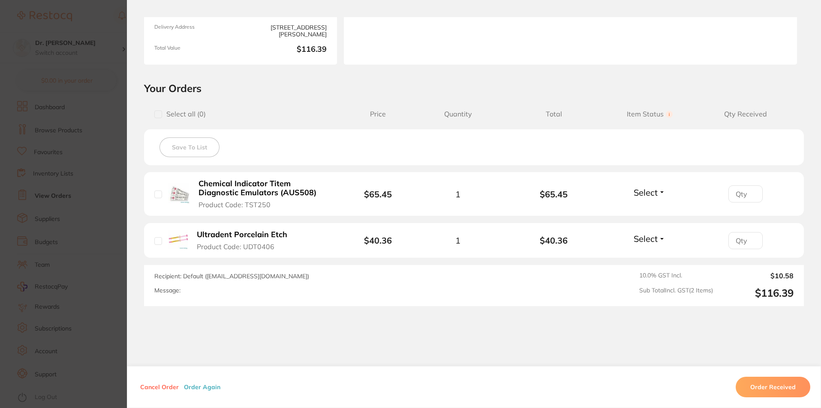
click at [154, 113] on input "checkbox" at bounding box center [158, 115] width 8 height 8
checkbox input "true"
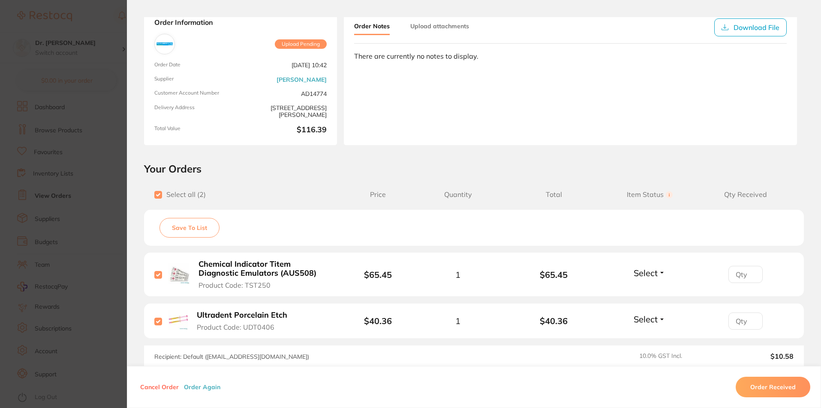
scroll to position [0, 0]
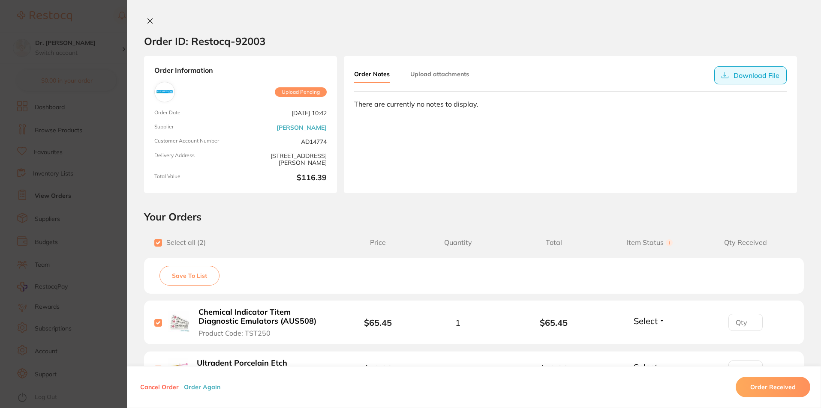
click at [747, 75] on button "Download File" at bounding box center [750, 75] width 72 height 18
click at [147, 20] on icon at bounding box center [150, 21] width 7 height 7
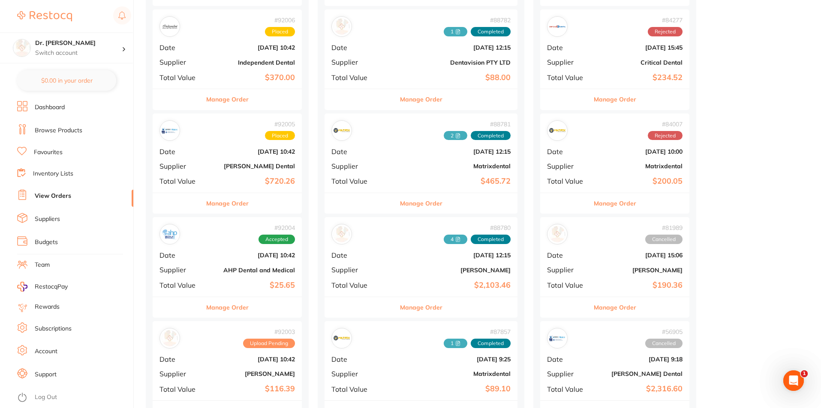
click at [64, 129] on link "Browse Products" at bounding box center [59, 130] width 48 height 9
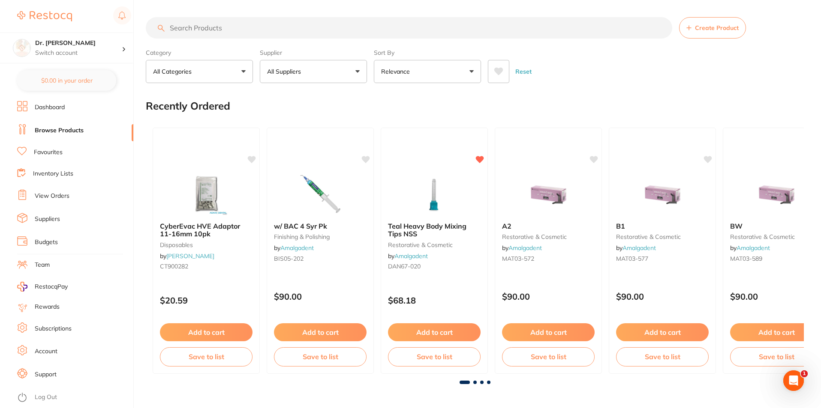
click at [44, 174] on link "Inventory Lists" at bounding box center [53, 174] width 40 height 9
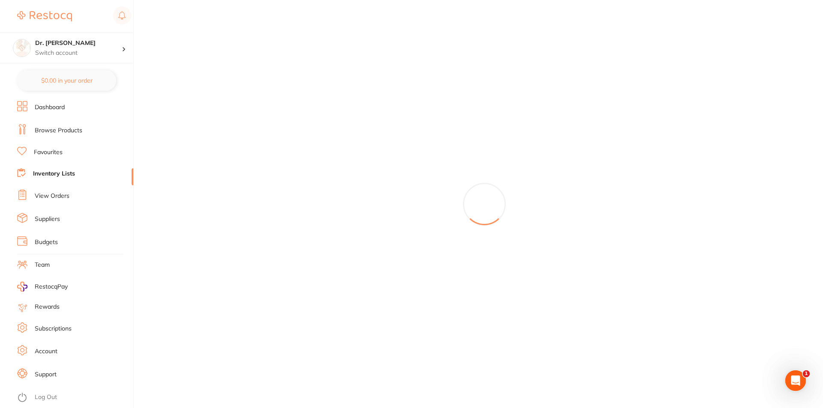
click at [70, 196] on li "View Orders" at bounding box center [75, 196] width 116 height 13
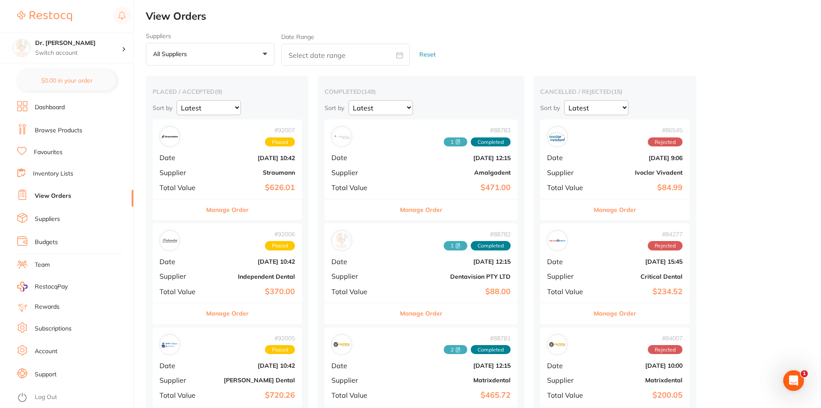
click at [62, 198] on link "View Orders" at bounding box center [53, 196] width 36 height 9
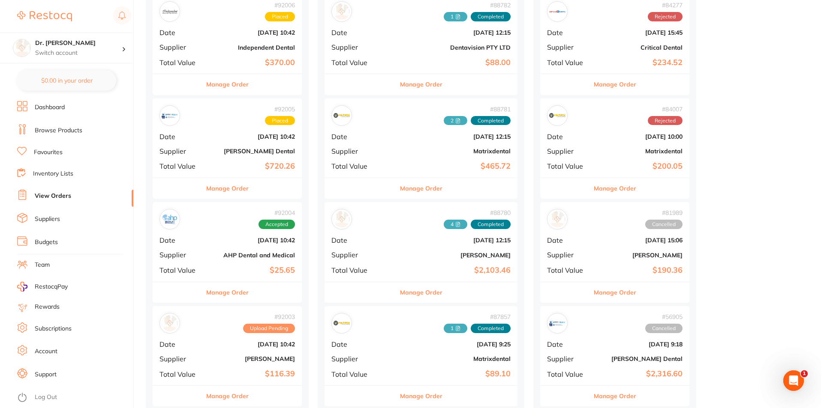
scroll to position [300, 0]
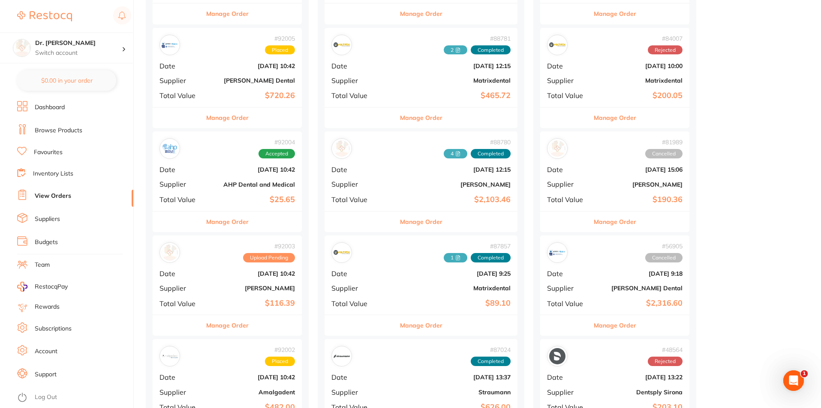
click at [260, 264] on div "# 92003 Upload Pending Date Sept 1 2025, 10:42 Supplier Adam Dental Total Value…" at bounding box center [227, 275] width 149 height 79
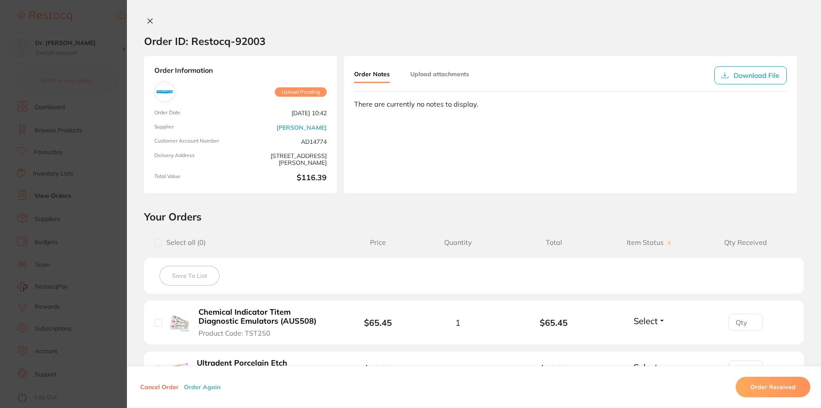
click at [159, 246] on input "checkbox" at bounding box center [158, 243] width 8 height 8
checkbox input "true"
click at [749, 81] on button "Download File" at bounding box center [750, 75] width 72 height 18
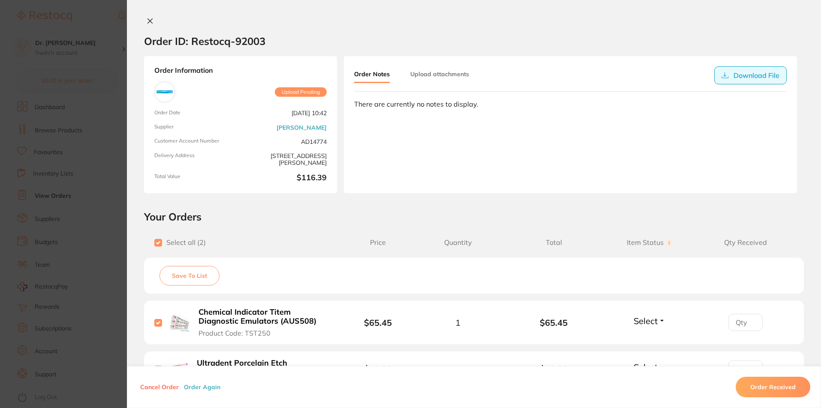
click at [726, 76] on icon at bounding box center [724, 75] width 7 height 7
click at [650, 0] on div "Order ID: Restocq- 92003 Order Information Upload Pending Order Date [DATE] 10:…" at bounding box center [474, 204] width 694 height 408
click at [147, 19] on icon at bounding box center [150, 21] width 7 height 7
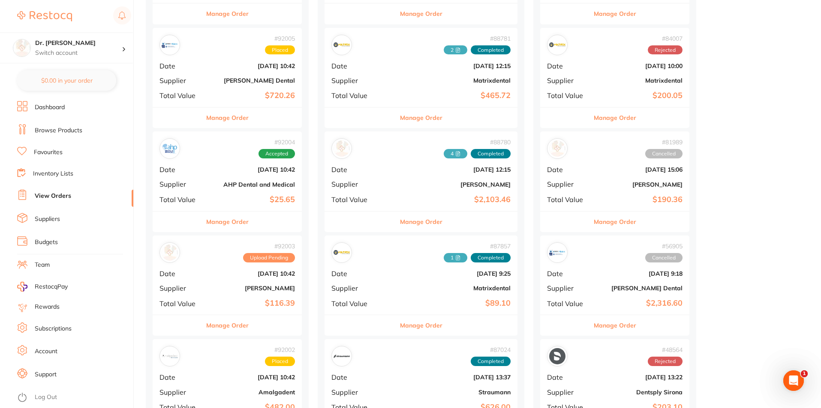
click at [65, 222] on li "Suppliers" at bounding box center [75, 219] width 116 height 13
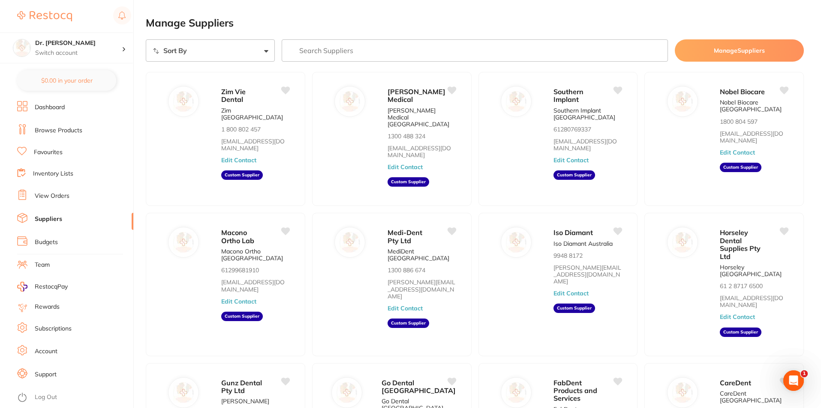
click at [61, 195] on link "View Orders" at bounding box center [52, 196] width 35 height 9
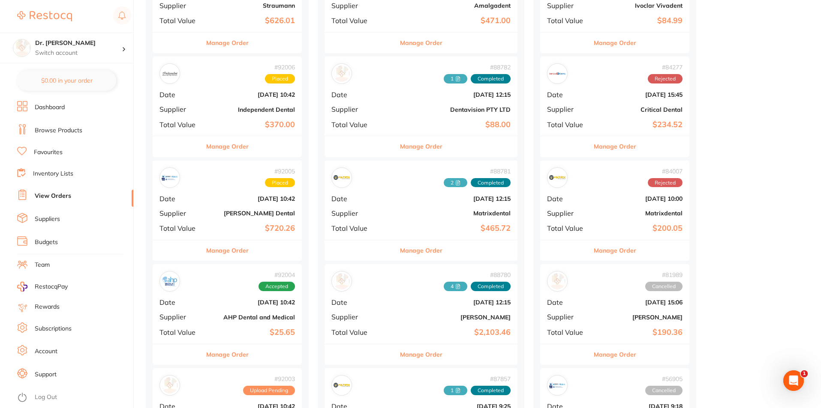
scroll to position [171, 0]
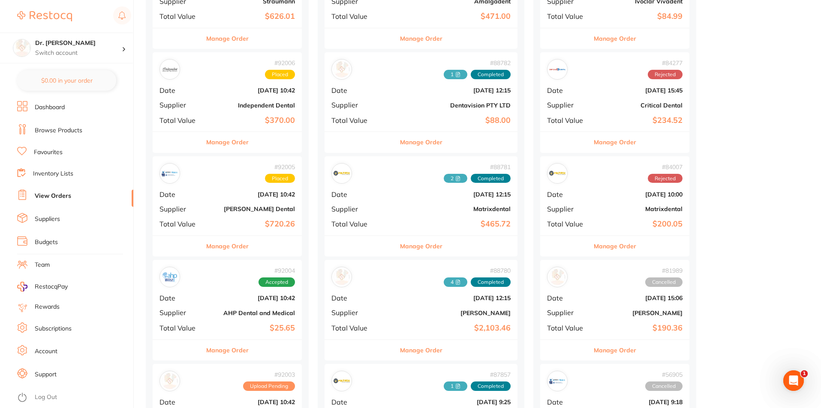
click at [223, 221] on b "$720.26" at bounding box center [252, 224] width 86 height 9
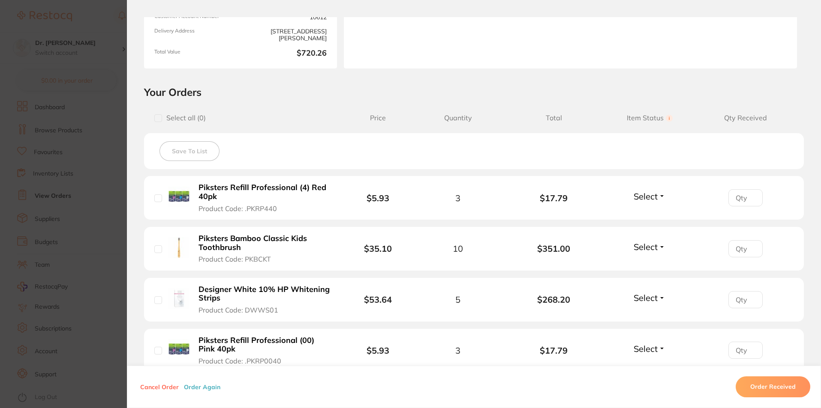
scroll to position [129, 0]
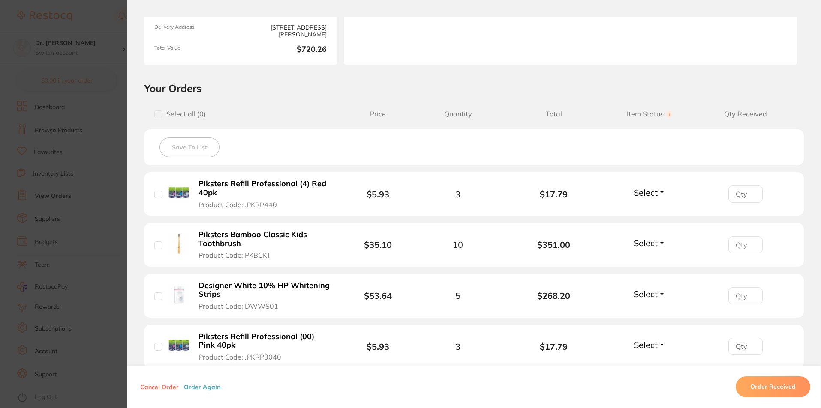
click at [81, 139] on section "Order ID: Restocq- 92005 Order Information Placed Order Order Date [DATE] 10:42…" at bounding box center [410, 204] width 821 height 408
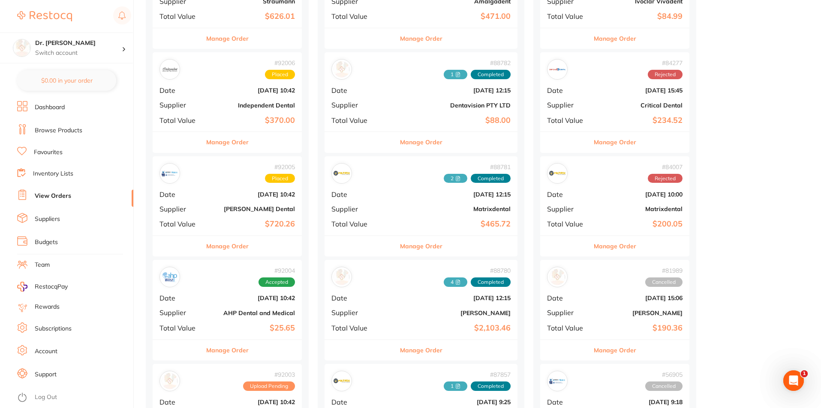
click at [66, 195] on link "View Orders" at bounding box center [53, 196] width 36 height 9
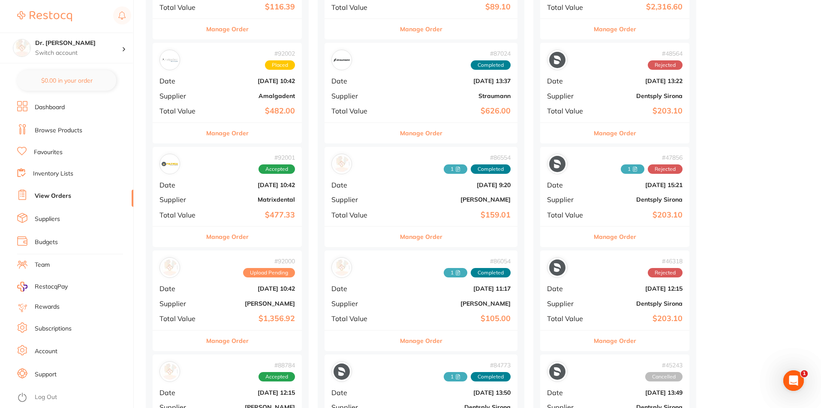
scroll to position [600, 0]
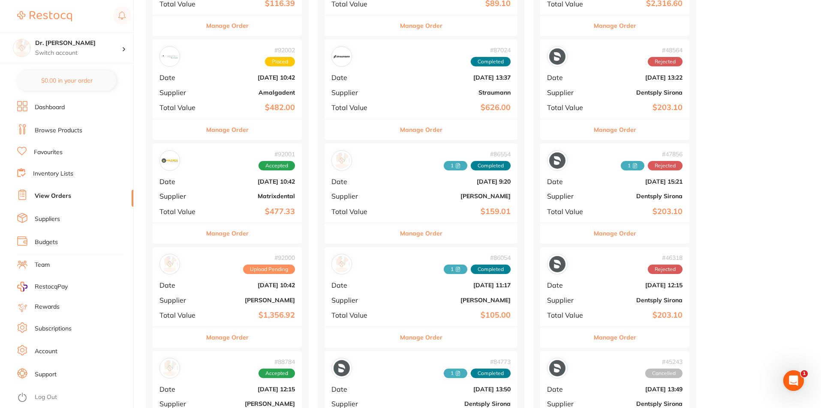
click at [213, 121] on button "Manage Order" at bounding box center [227, 130] width 42 height 21
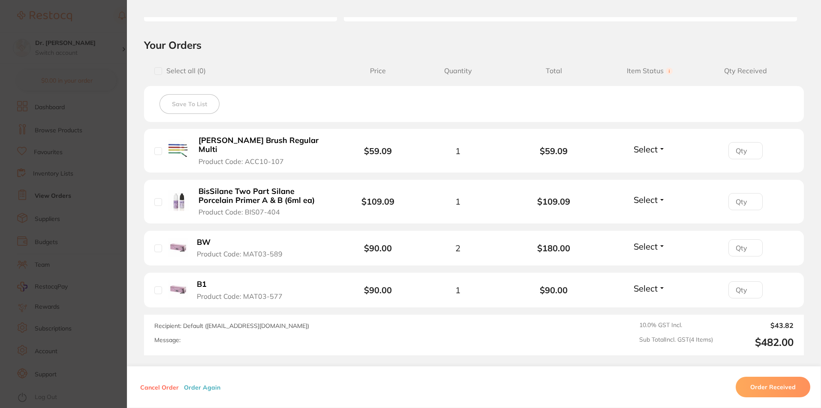
scroll to position [239, 0]
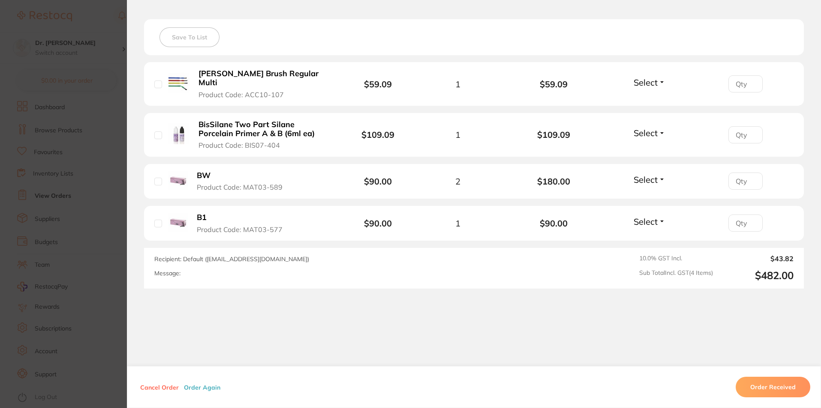
click at [97, 111] on section "Order ID: Restocq- 92002 Order Information Placed Order Order Date [DATE] 10:42…" at bounding box center [410, 204] width 821 height 408
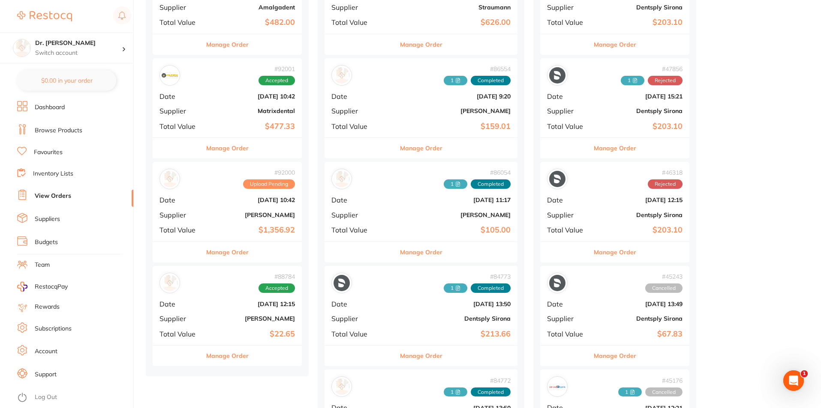
scroll to position [686, 0]
click at [227, 220] on div "# 92000 Upload Pending Date [DATE] 10:42 Supplier [PERSON_NAME] Total Value $1,…" at bounding box center [227, 201] width 149 height 79
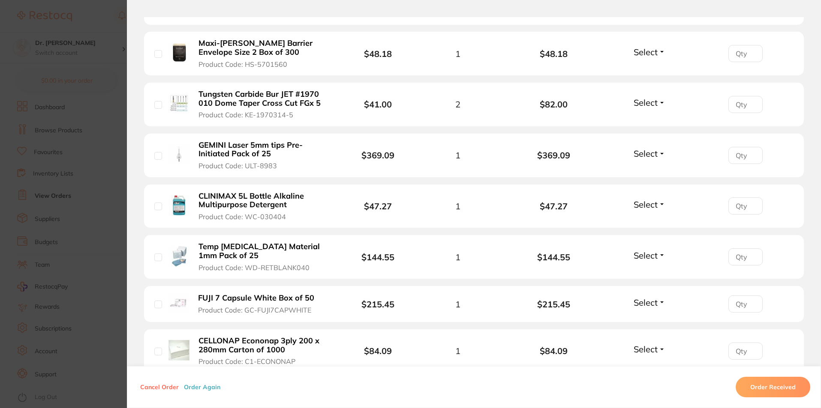
scroll to position [264, 0]
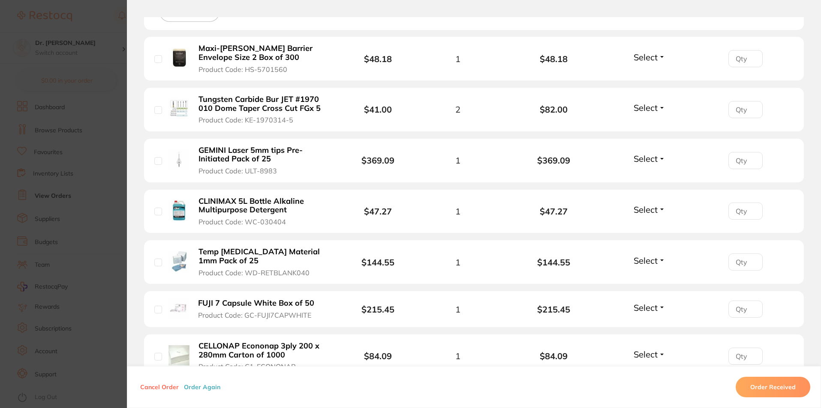
click at [90, 173] on section "Order ID: Restocq- 92000 Order Information Upload Pending Order Date [DATE] 10:…" at bounding box center [410, 204] width 821 height 408
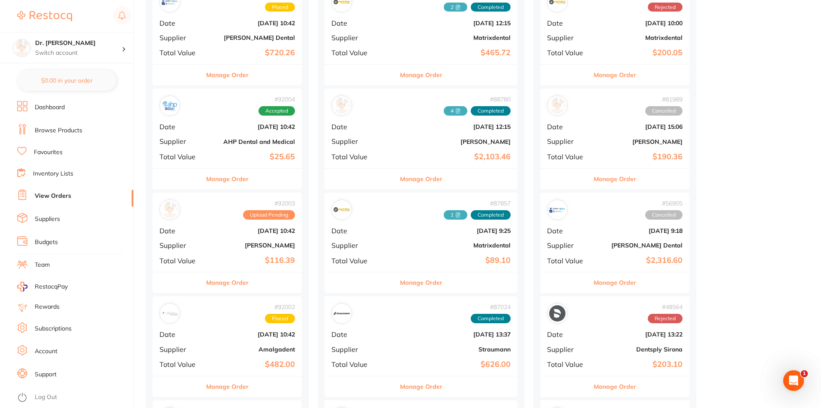
scroll to position [300, 0]
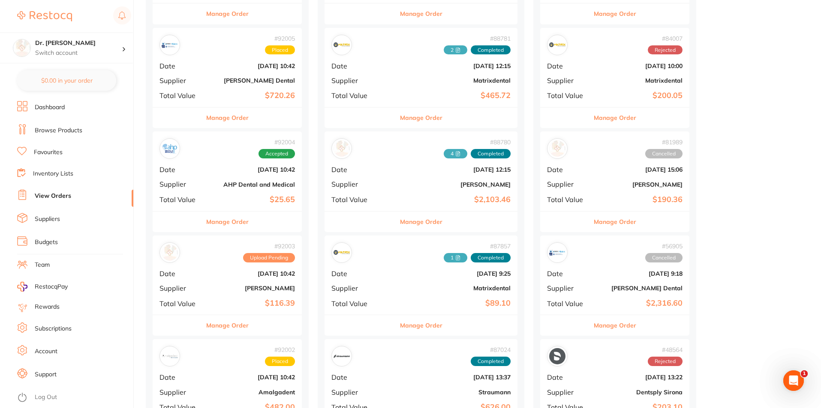
click at [226, 70] on div "# 92005 Placed Date [DATE] 10:42 Supplier [PERSON_NAME] Dental Total Value $720…" at bounding box center [227, 67] width 149 height 79
